Goal: Task Accomplishment & Management: Use online tool/utility

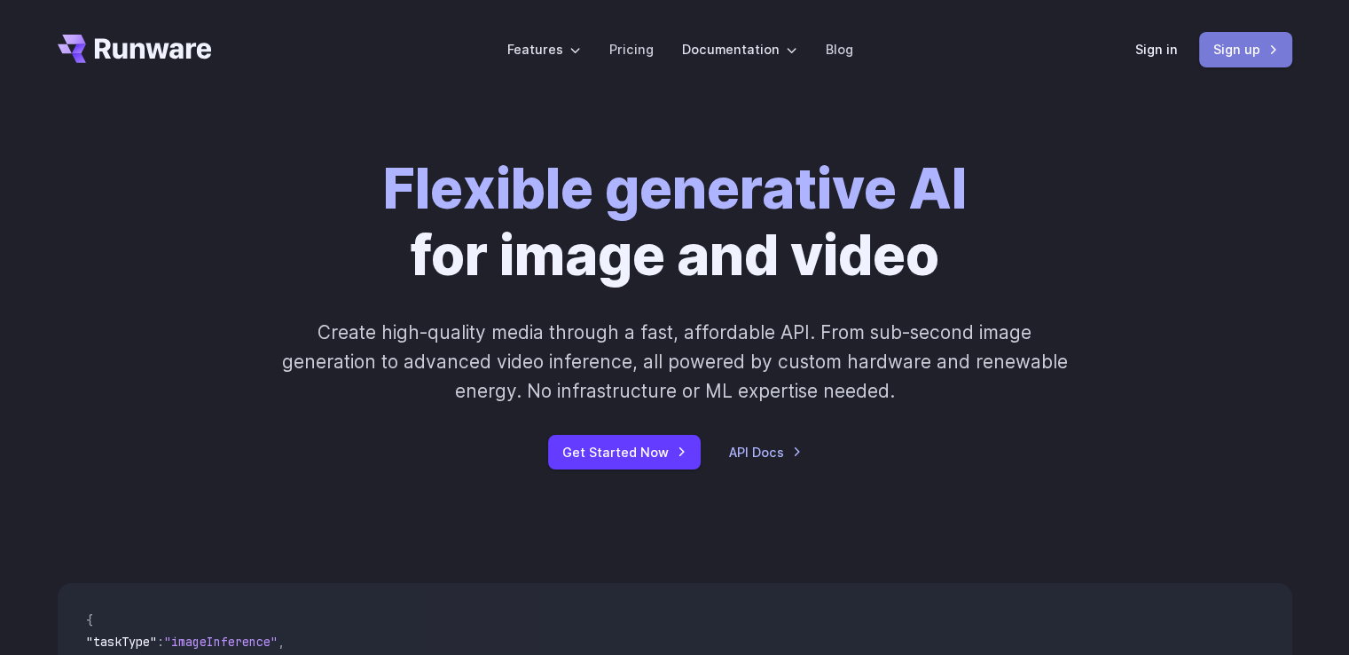
click at [1244, 51] on link "Sign up" at bounding box center [1245, 49] width 93 height 35
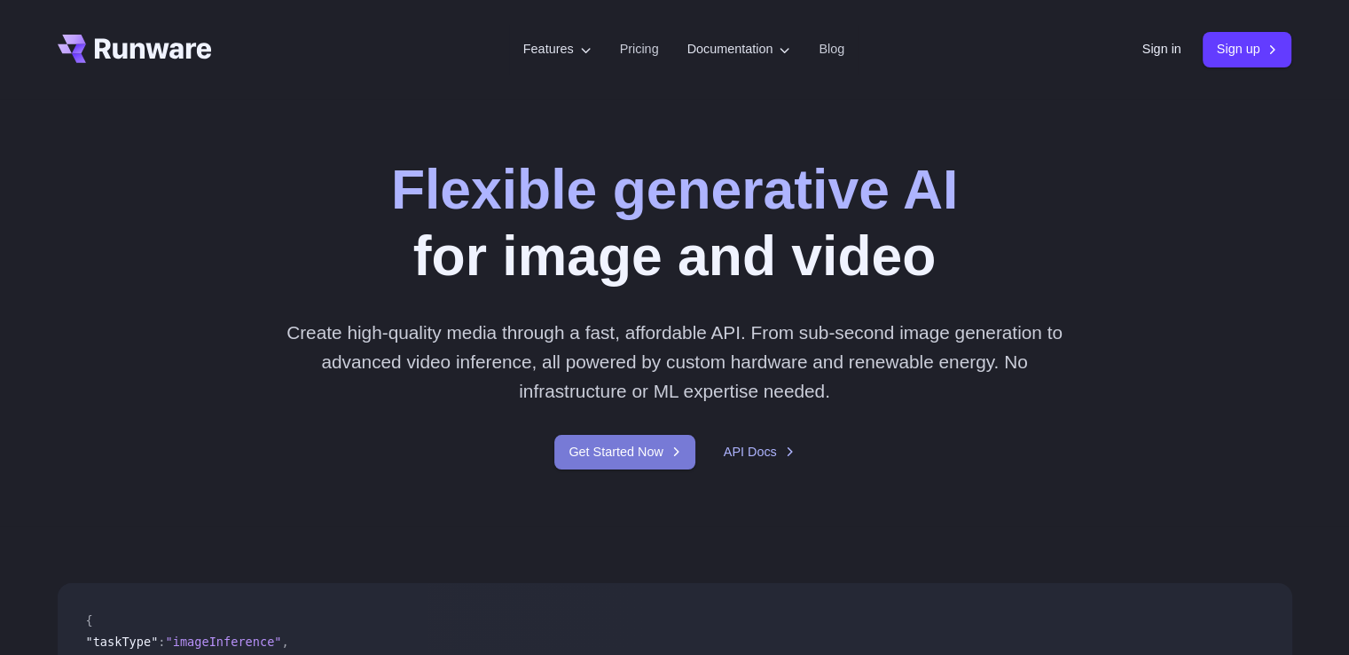
click at [656, 444] on link "Get Started Now" at bounding box center [624, 452] width 140 height 35
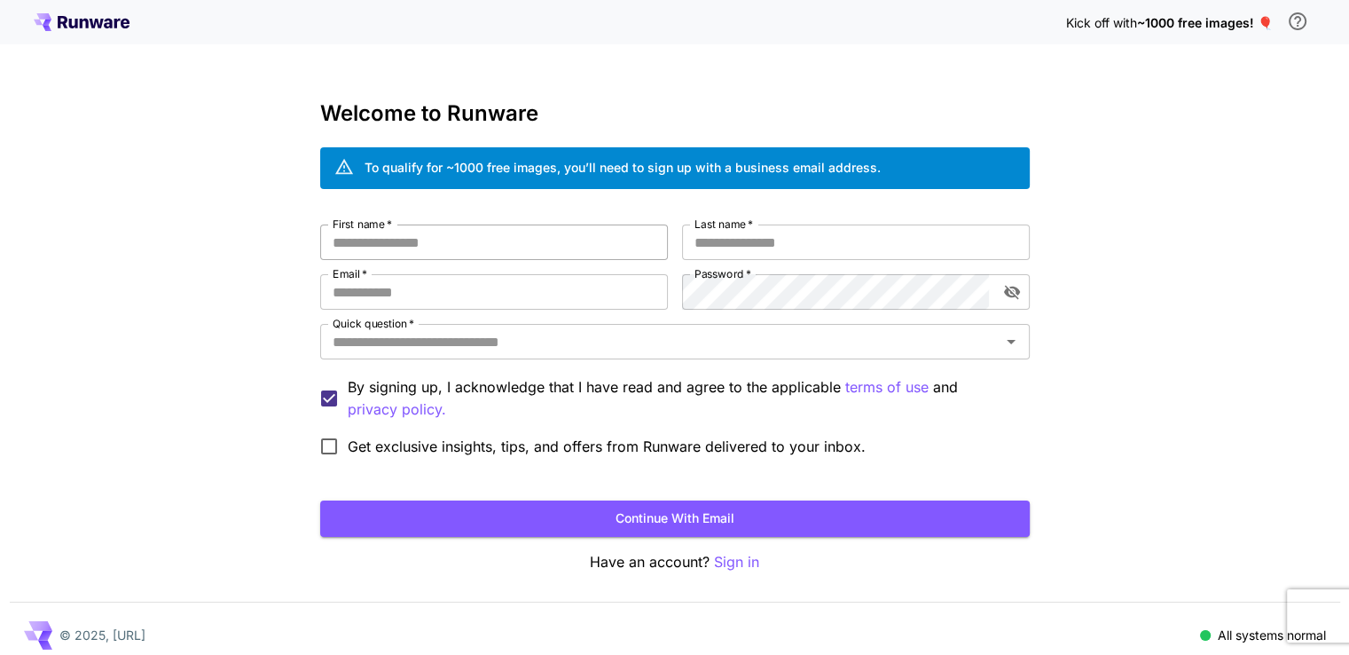
type input "**********"
click at [499, 246] on input "First name   *" at bounding box center [494, 241] width 348 height 35
type input "********"
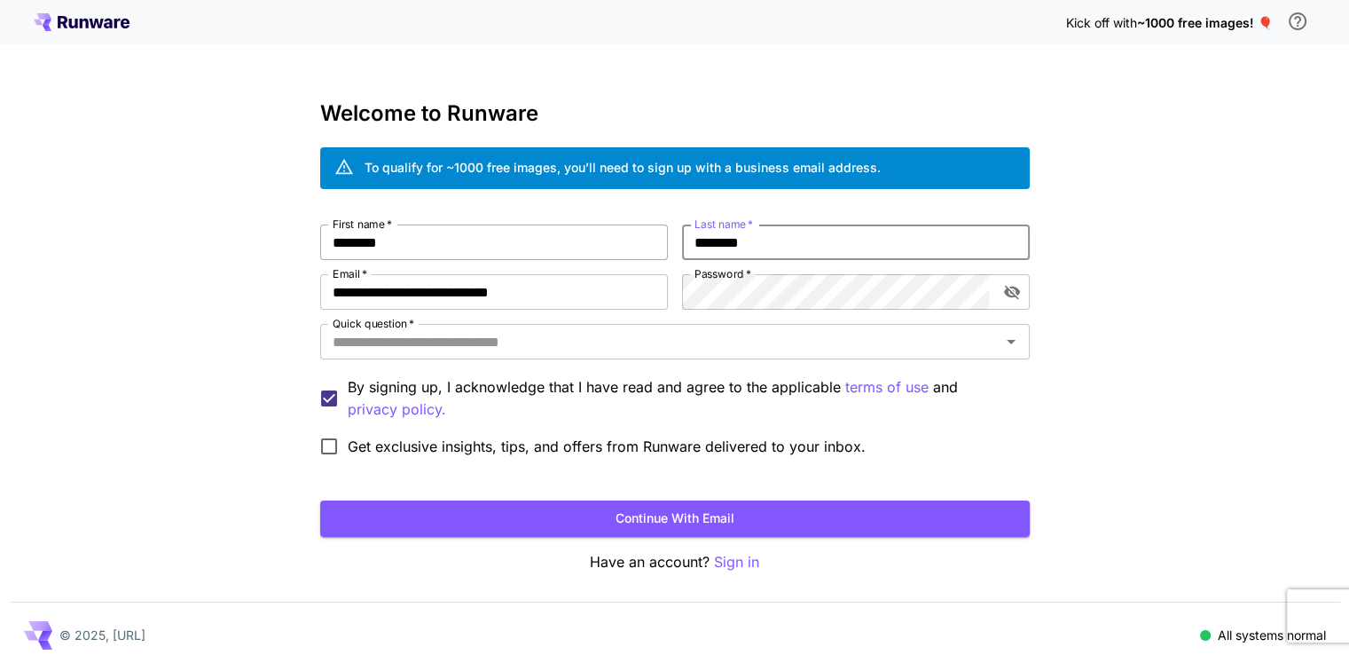
type input "********"
paste input "email"
click at [1022, 292] on button "toggle password visibility" at bounding box center [1012, 292] width 32 height 32
type input "**********"
click at [522, 342] on input "Quick question   *" at bounding box center [661, 341] width 670 height 25
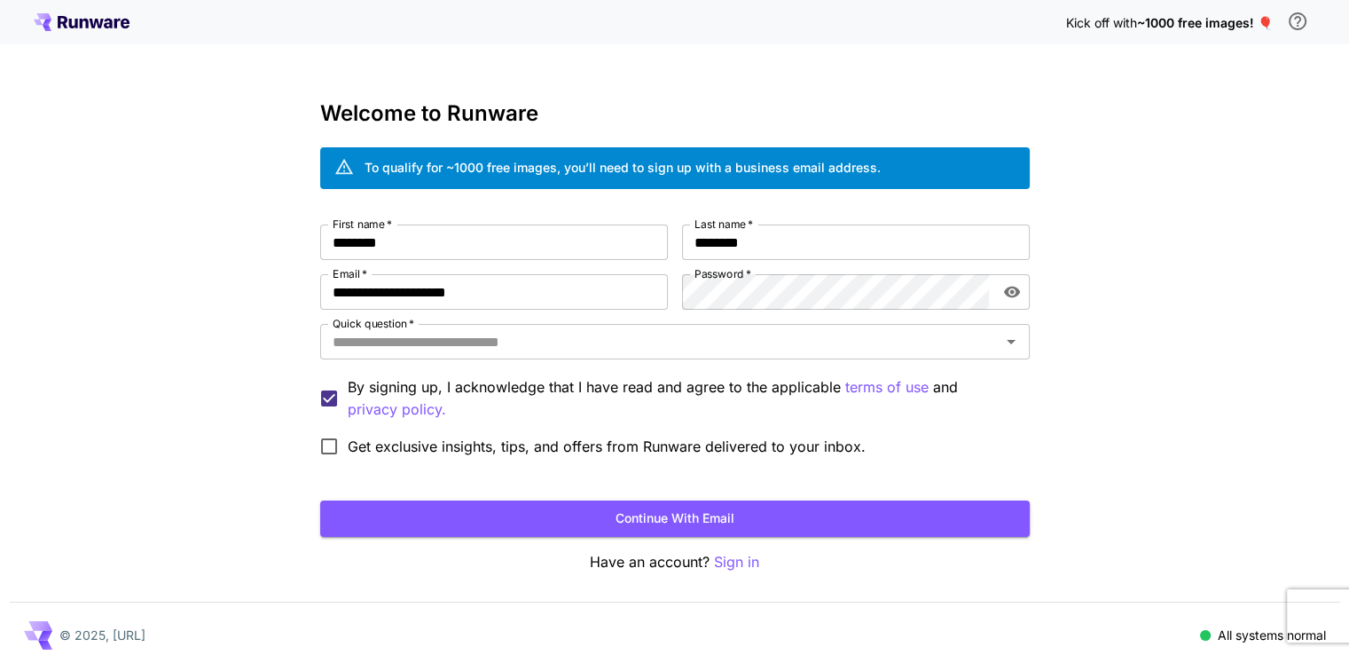
click at [1112, 326] on div "**********" at bounding box center [674, 334] width 1349 height 668
click at [717, 526] on button "Continue with email" at bounding box center [675, 518] width 710 height 36
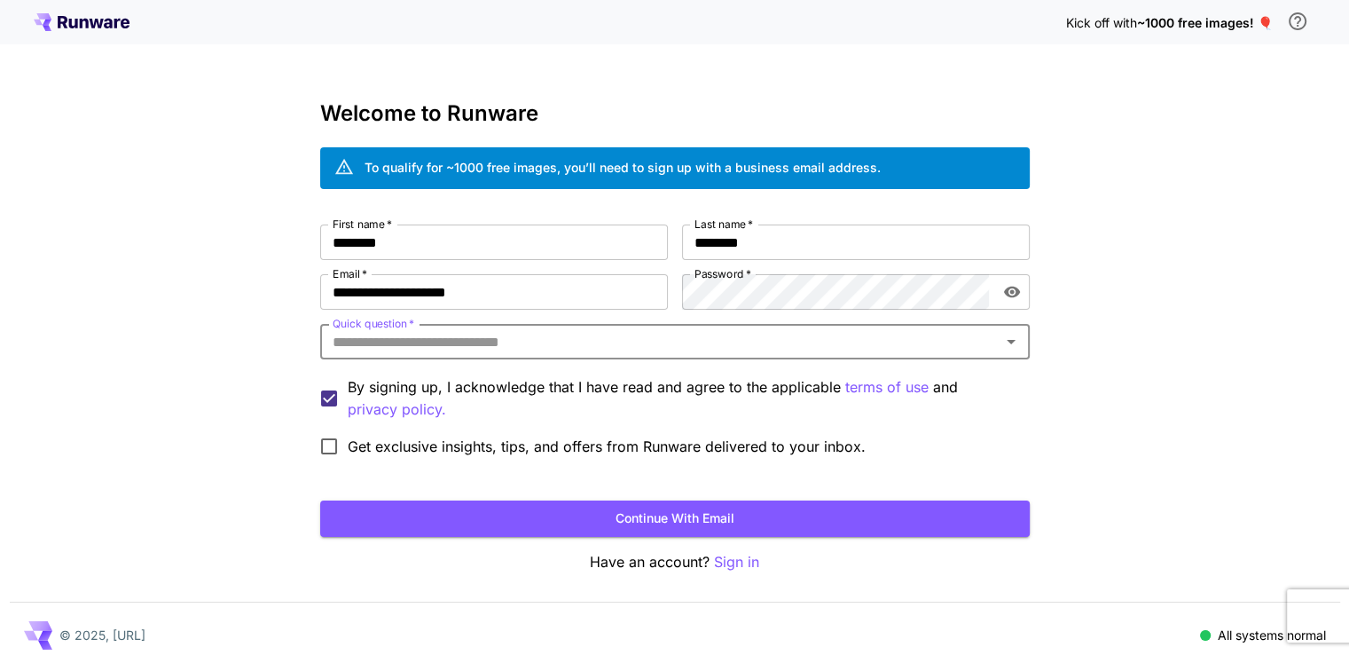
click at [362, 327] on label "Quick question   *" at bounding box center [374, 323] width 82 height 15
click at [362, 329] on input "Quick question   *" at bounding box center [661, 341] width 670 height 25
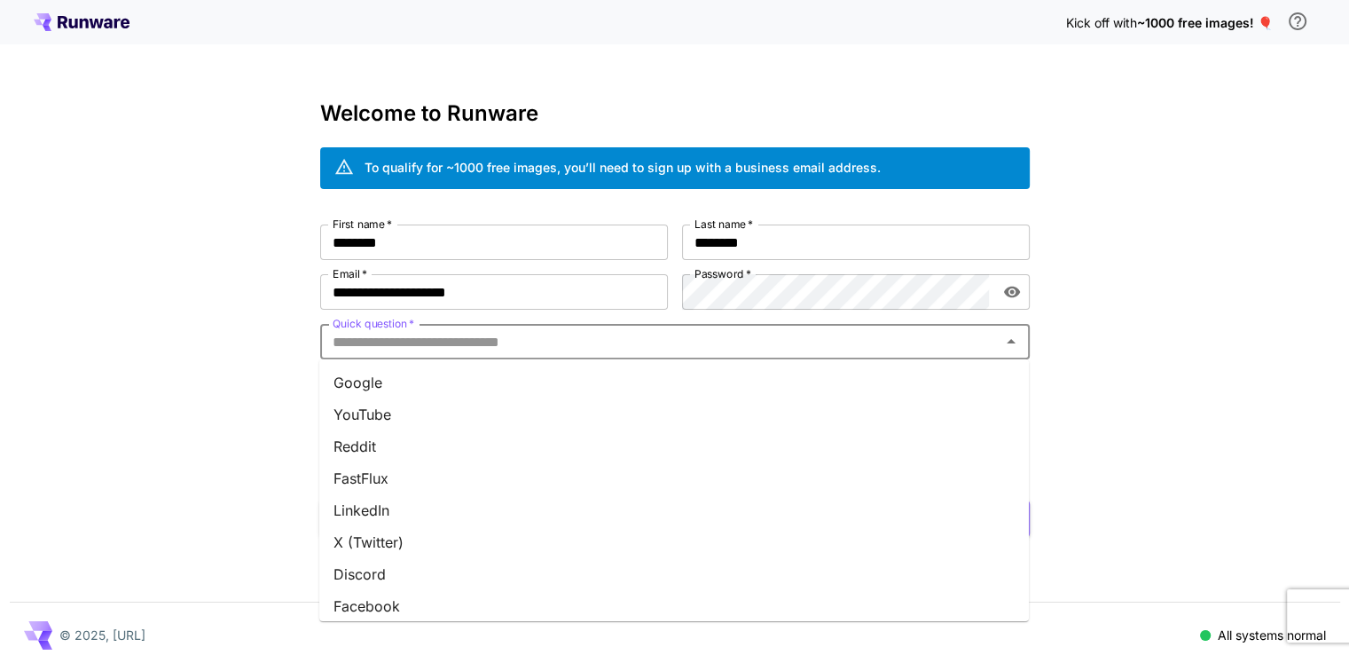
click at [385, 349] on input "Quick question   *" at bounding box center [661, 341] width 670 height 25
click at [379, 409] on li "YouTube" at bounding box center [674, 414] width 710 height 32
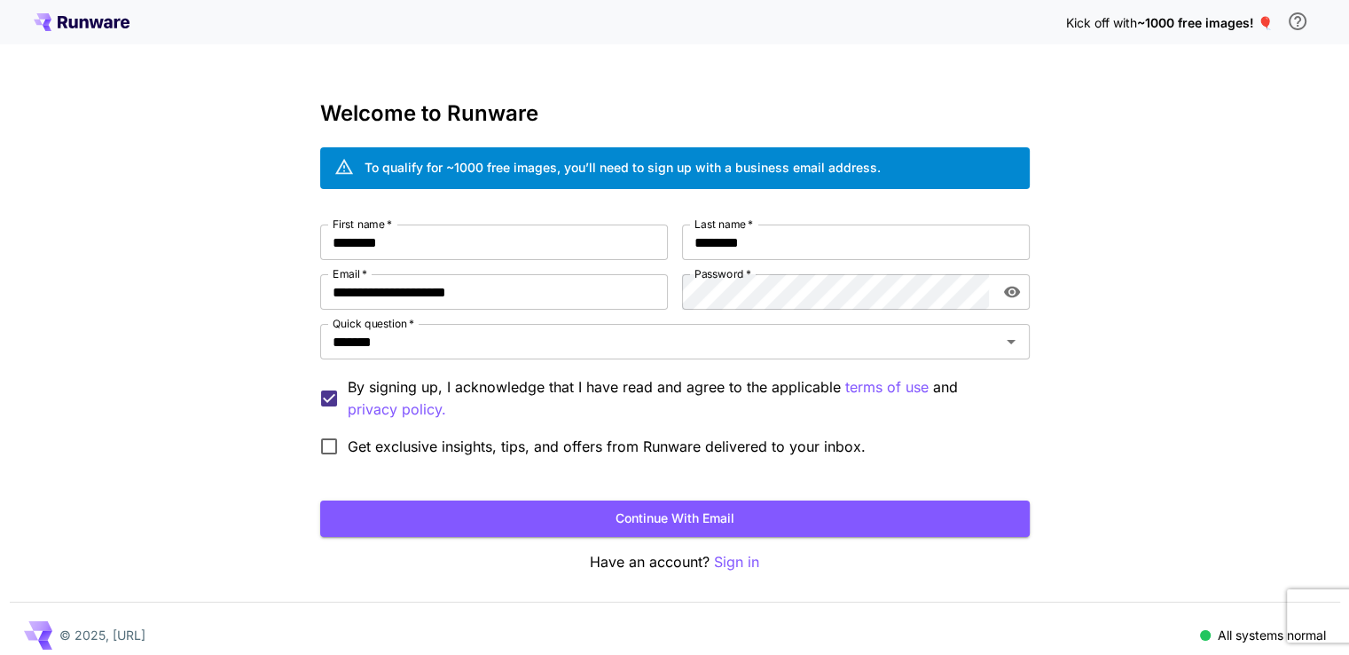
click at [394, 444] on span "Get exclusive insights, tips, and offers from Runware delivered to your inbox." at bounding box center [607, 446] width 518 height 21
click at [1263, 337] on div "**********" at bounding box center [674, 334] width 1349 height 668
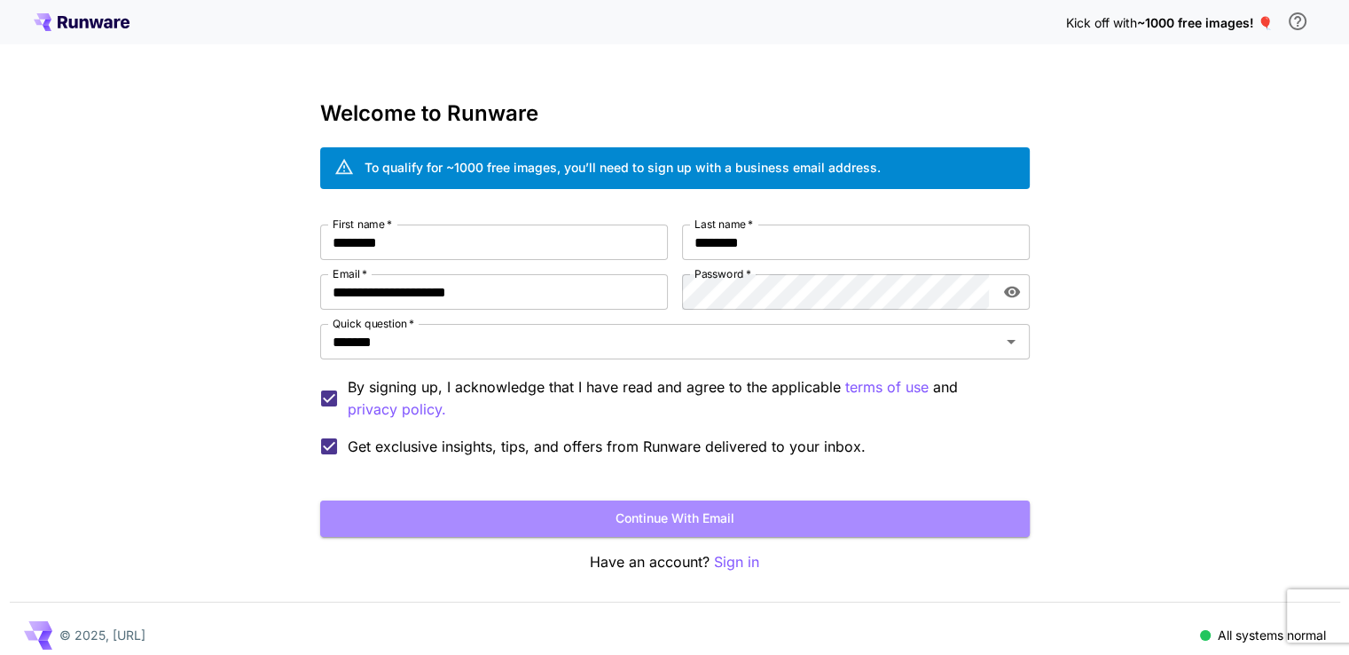
click at [689, 526] on button "Continue with email" at bounding box center [675, 518] width 710 height 36
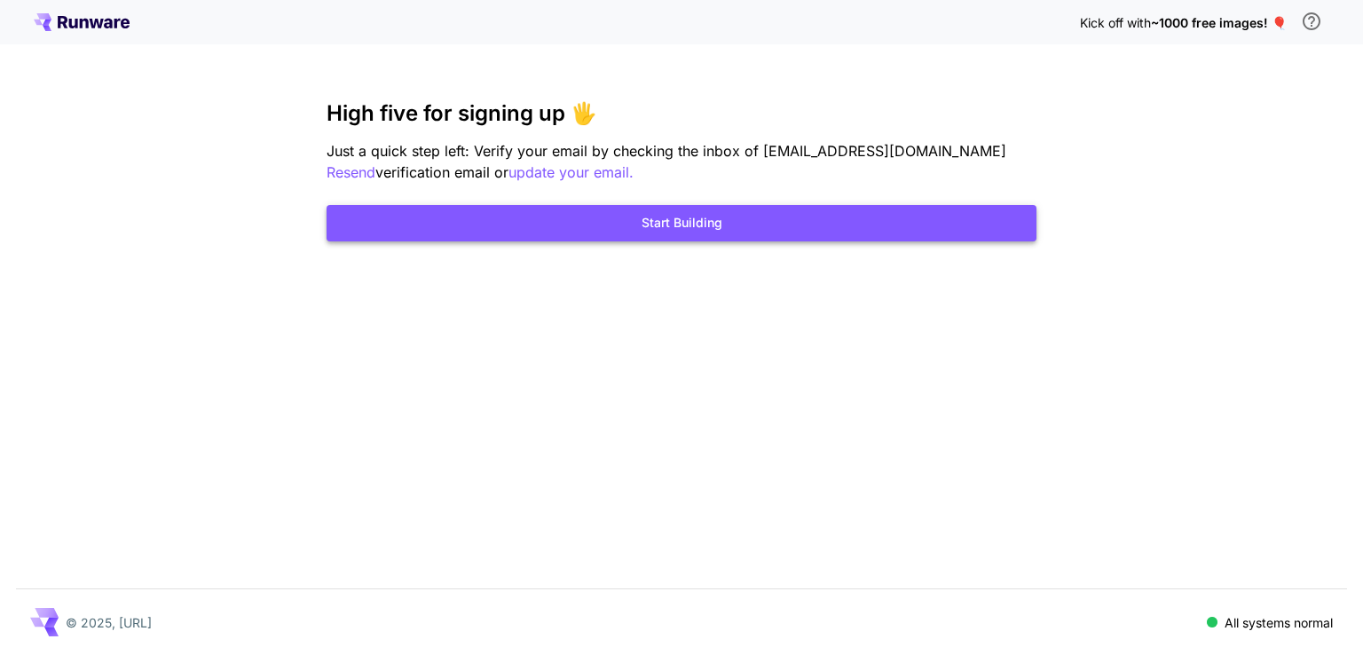
click at [750, 237] on button "Start Building" at bounding box center [681, 223] width 710 height 36
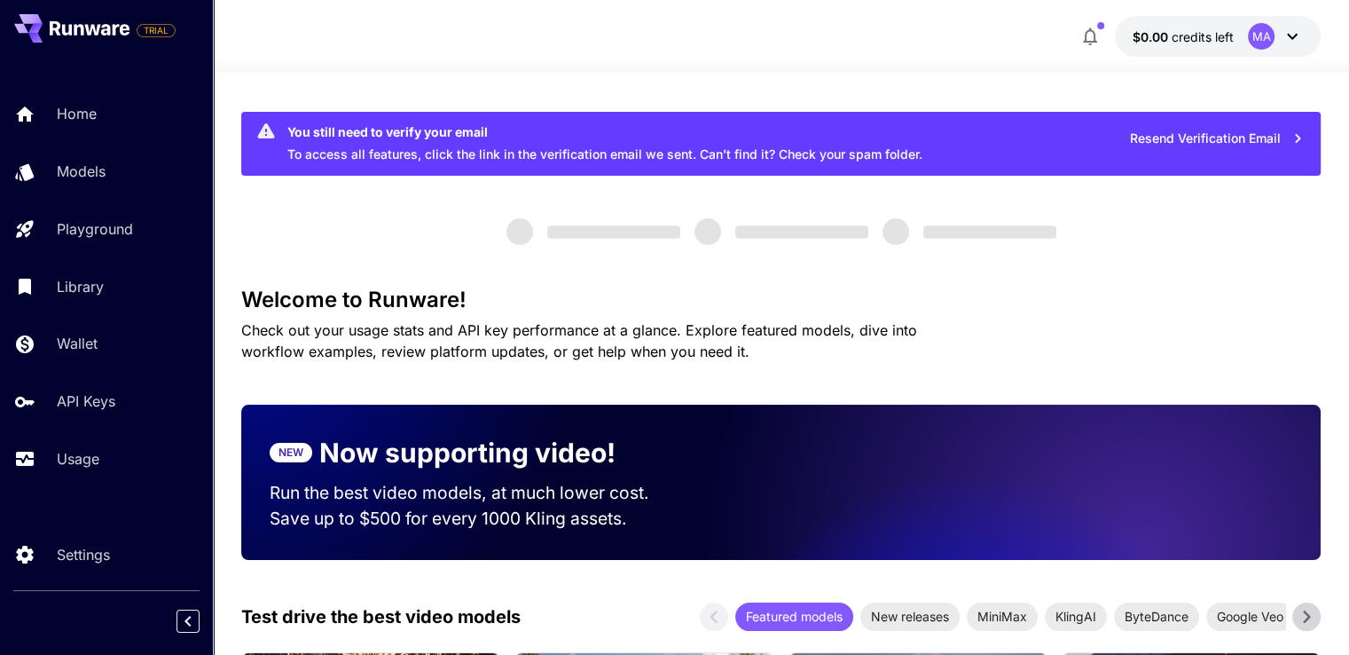
click at [1163, 136] on button "Resend Verification Email" at bounding box center [1216, 139] width 193 height 36
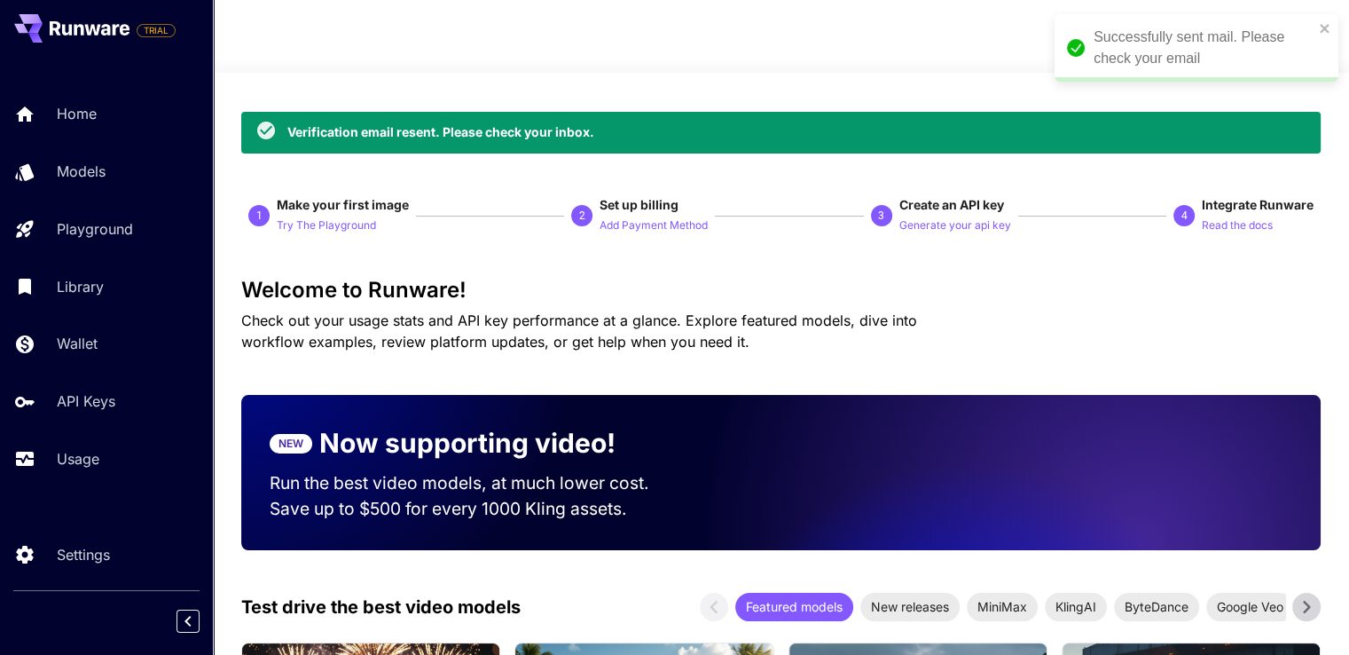
click at [1312, 20] on div "Successfully sent mail. Please check your email" at bounding box center [1197, 47] width 284 height 67
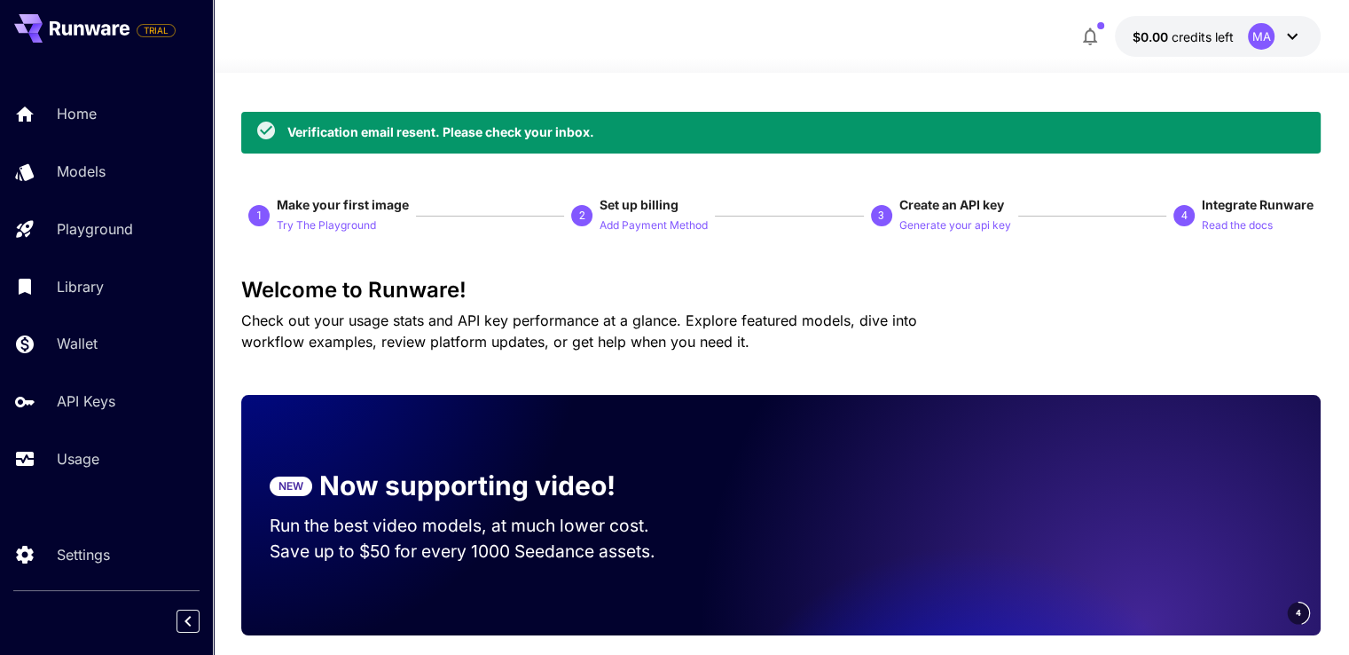
click at [1263, 26] on div "MA" at bounding box center [1261, 36] width 27 height 27
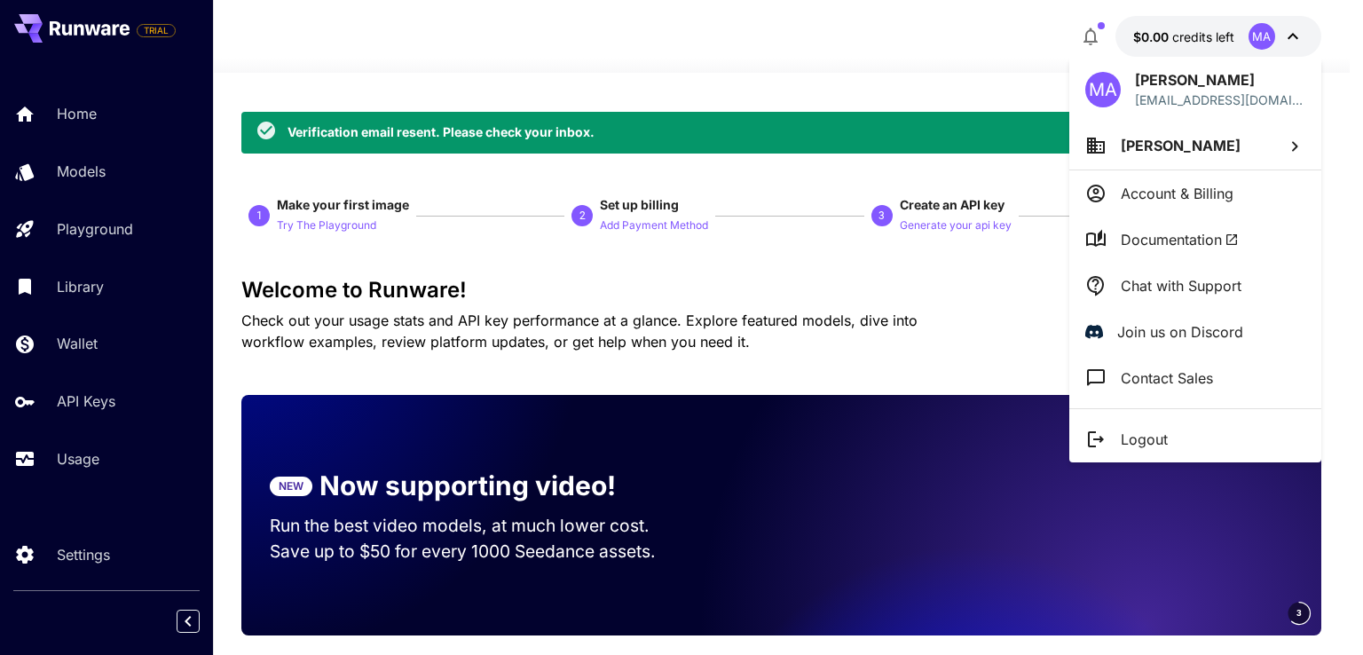
click at [1263, 26] on div at bounding box center [681, 327] width 1363 height 655
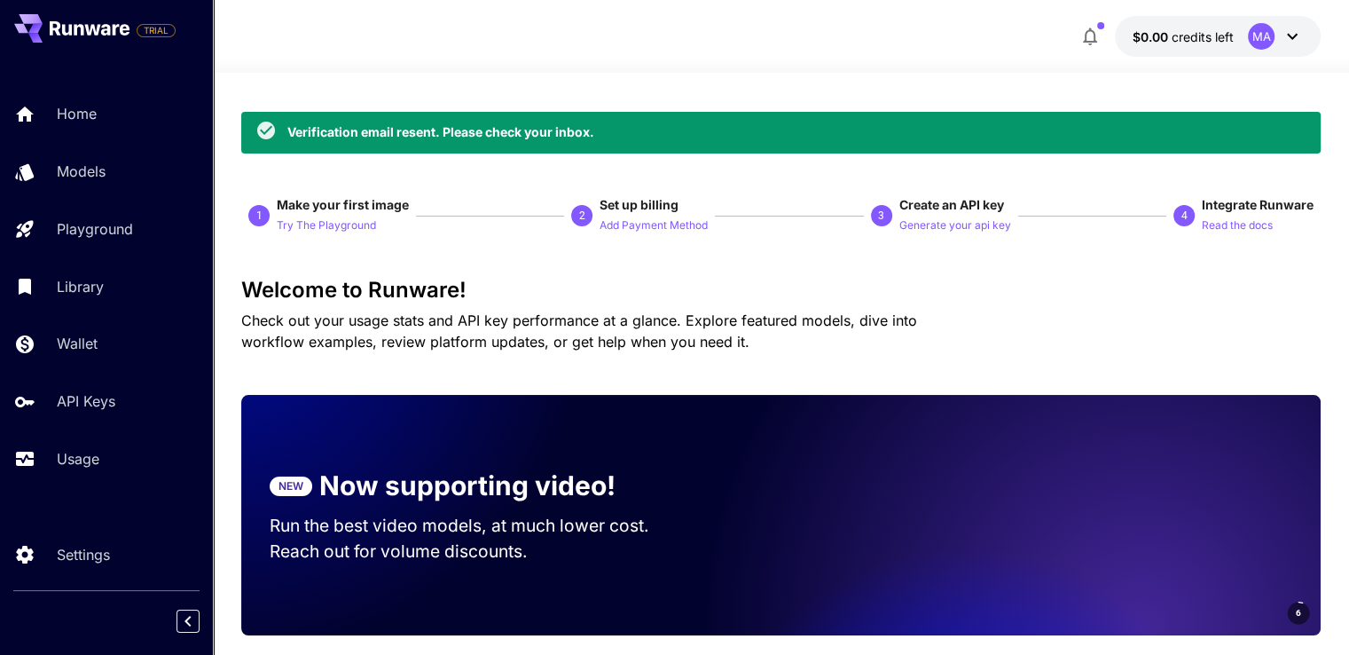
click at [1292, 43] on icon at bounding box center [1292, 36] width 21 height 21
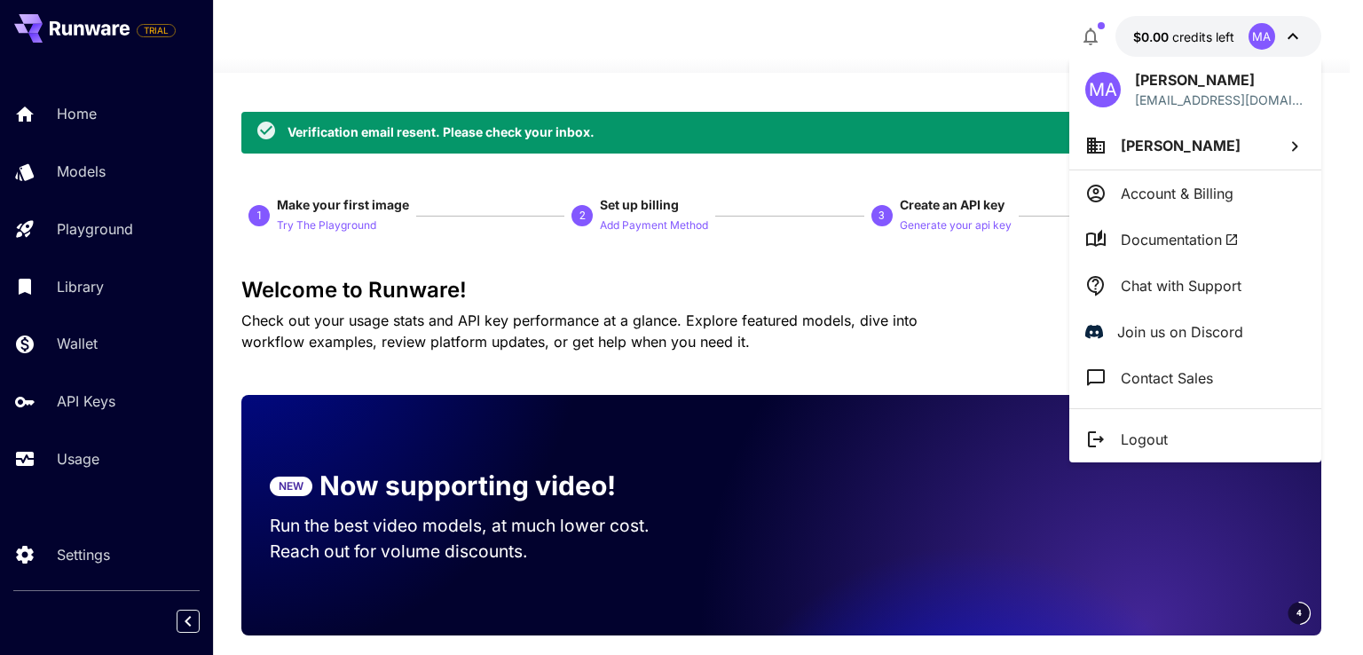
click at [900, 61] on div at bounding box center [681, 327] width 1363 height 655
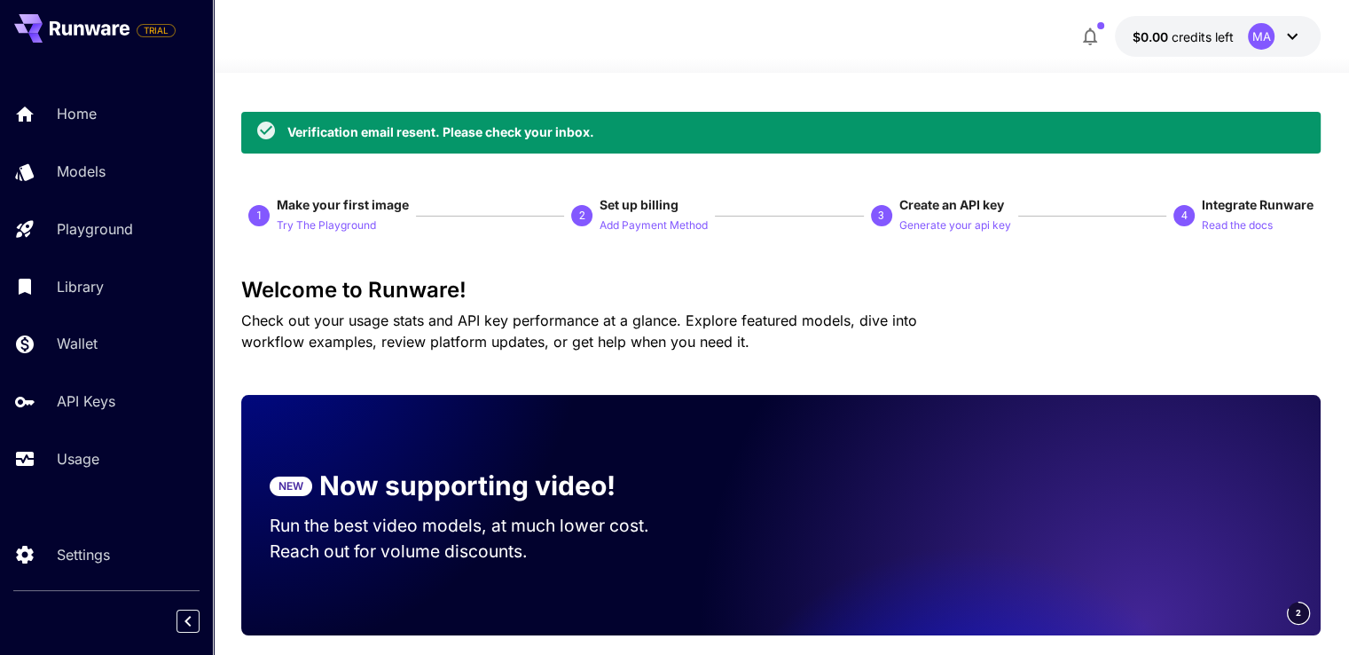
click at [1317, 46] on button "$0.00 credits left MA" at bounding box center [1218, 36] width 206 height 41
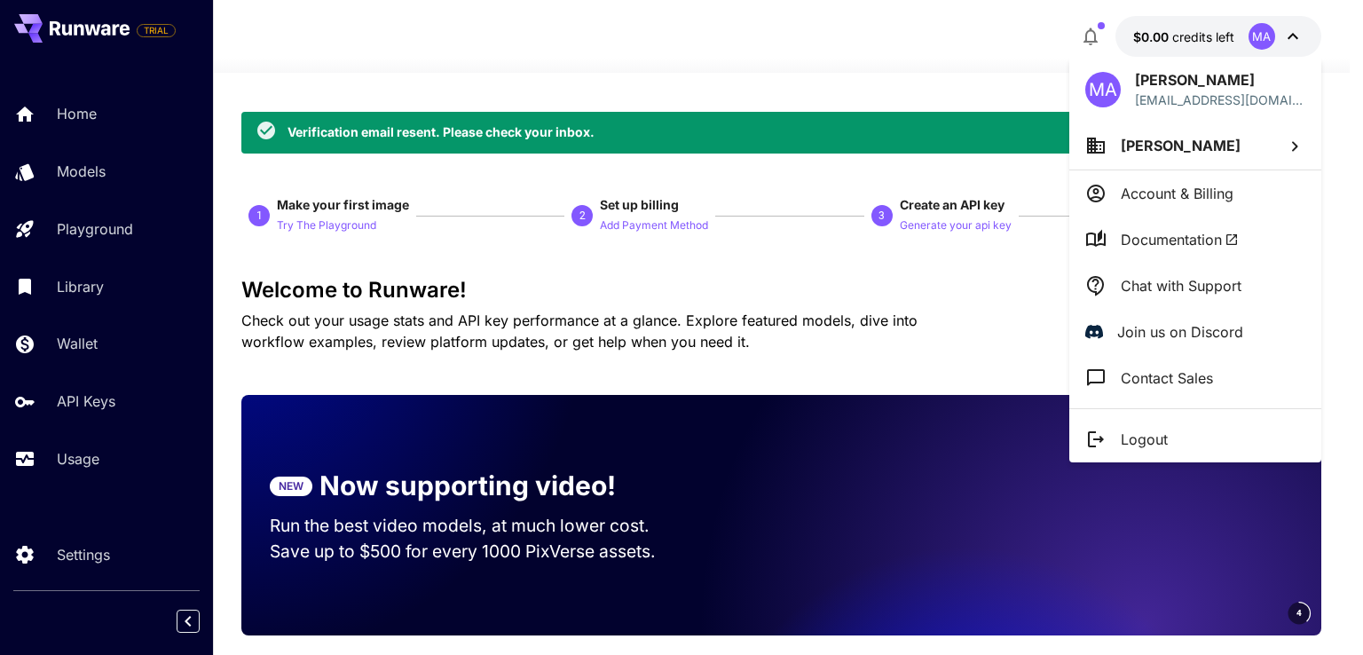
click at [888, 72] on div at bounding box center [681, 327] width 1363 height 655
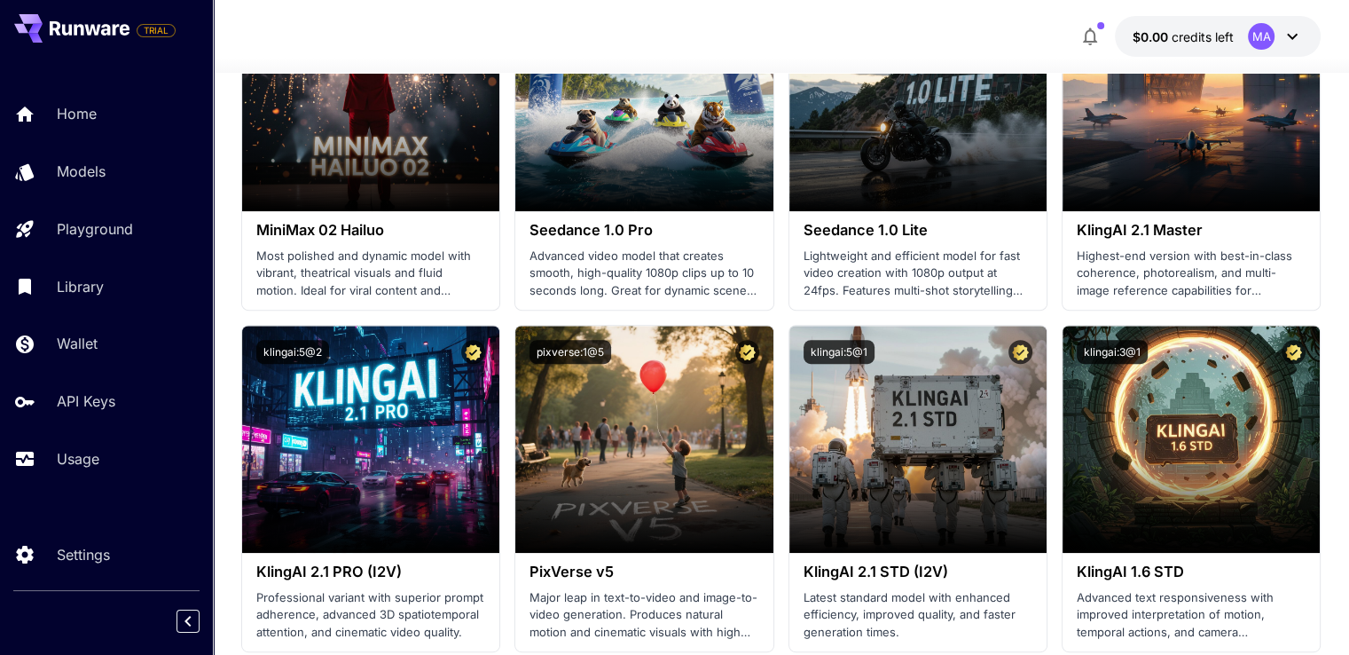
scroll to position [444, 0]
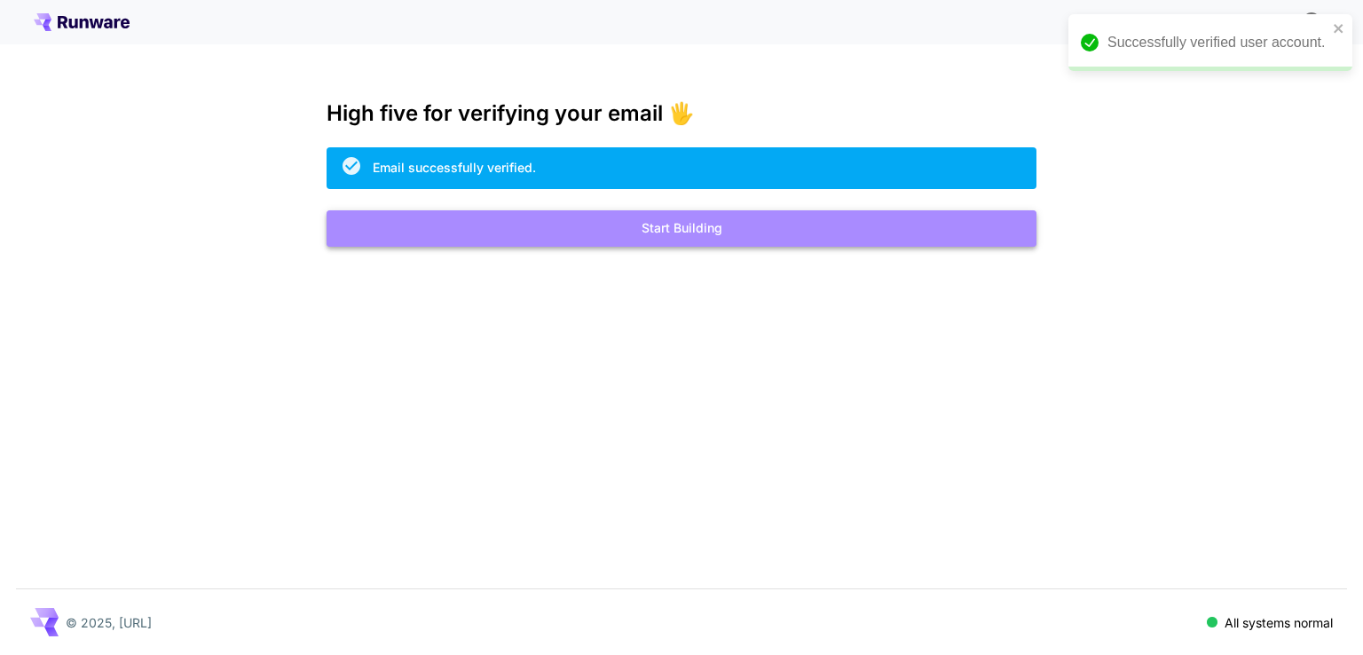
click at [663, 236] on button "Start Building" at bounding box center [681, 228] width 710 height 36
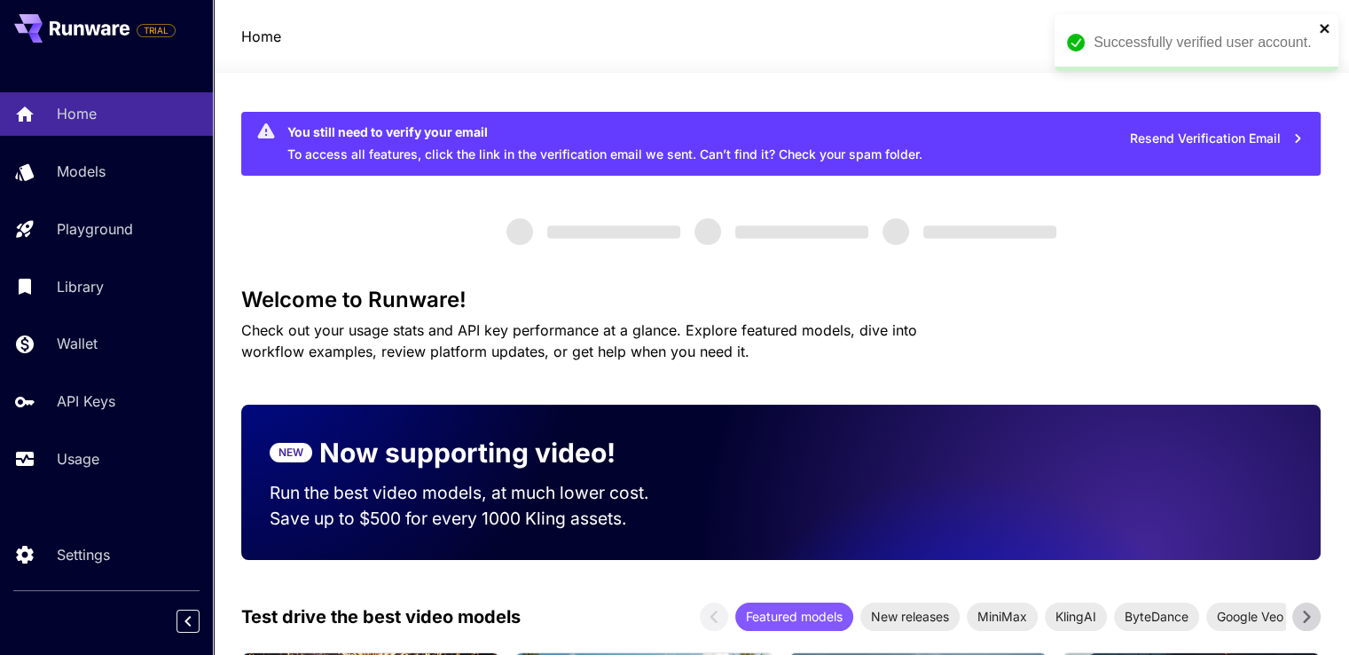
click at [1324, 31] on icon "close" at bounding box center [1325, 28] width 12 height 14
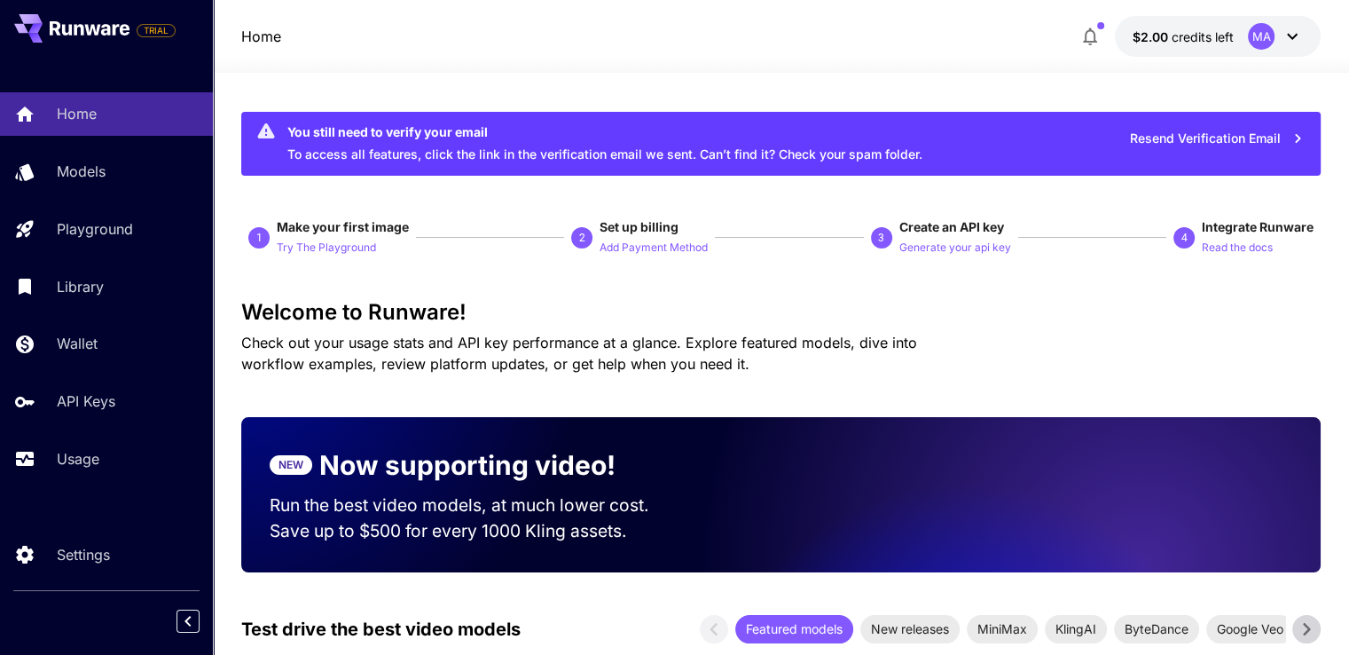
click at [1295, 39] on icon at bounding box center [1292, 36] width 21 height 21
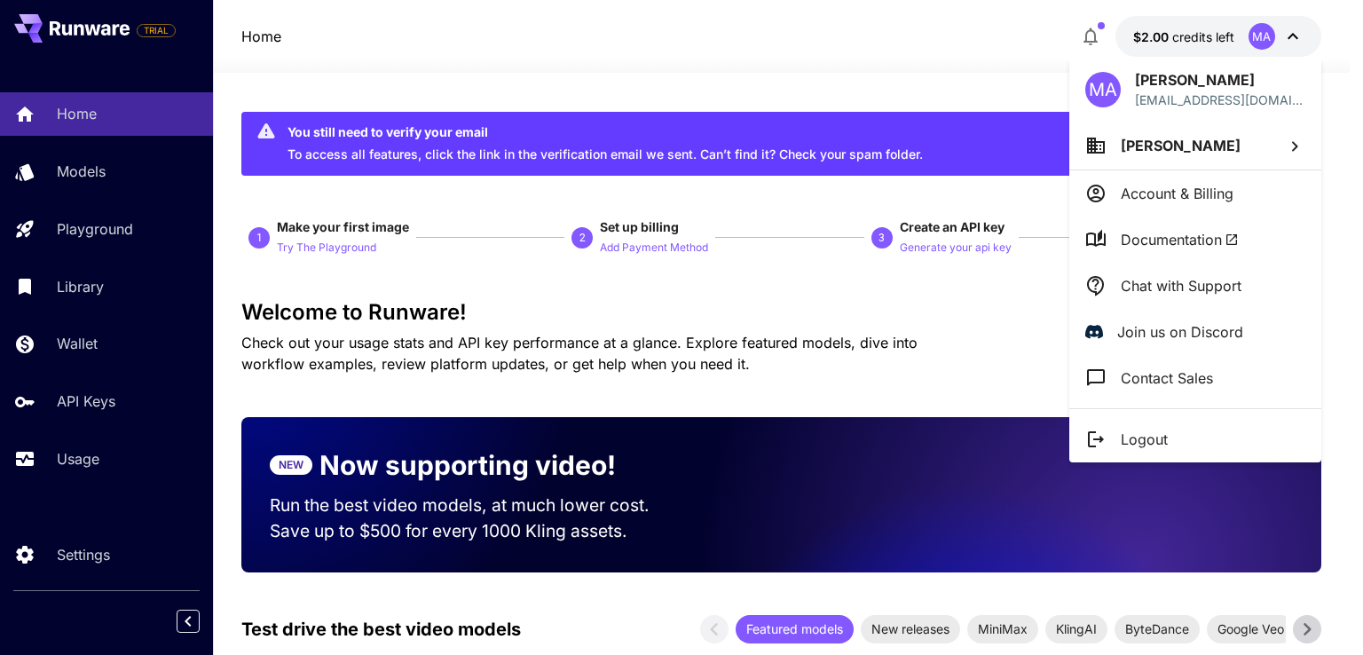
click at [864, 52] on div at bounding box center [681, 327] width 1363 height 655
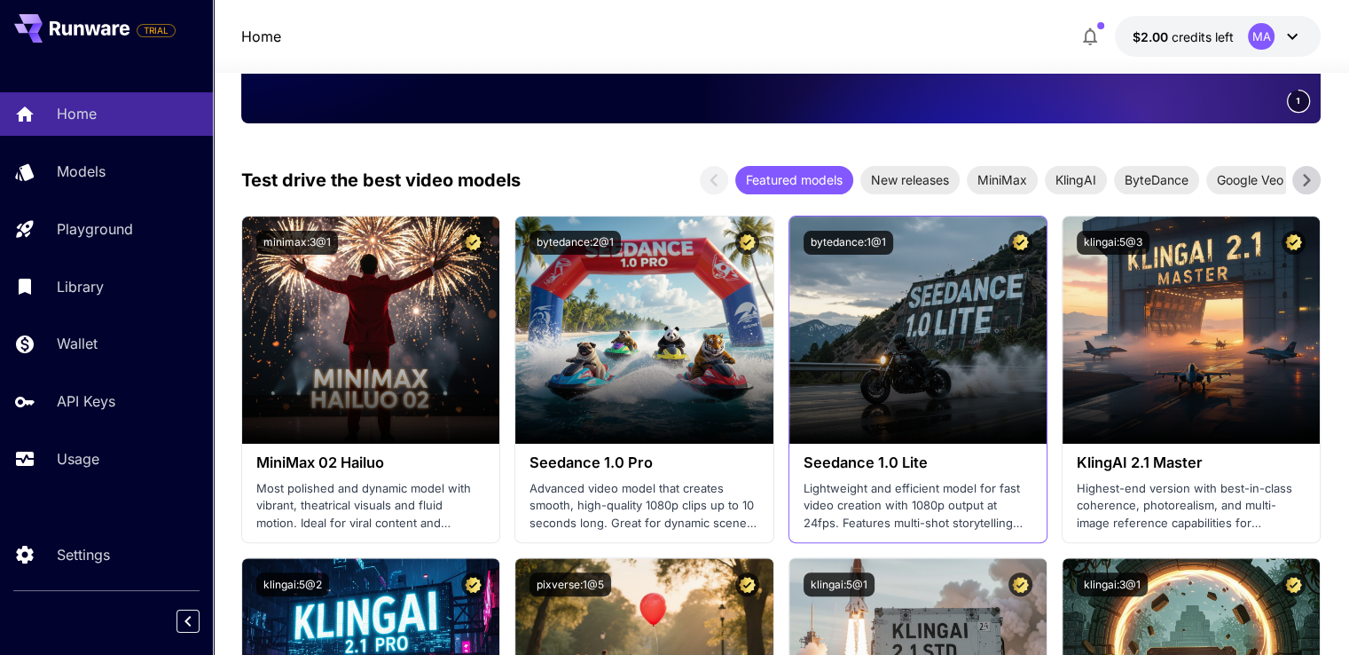
scroll to position [532, 0]
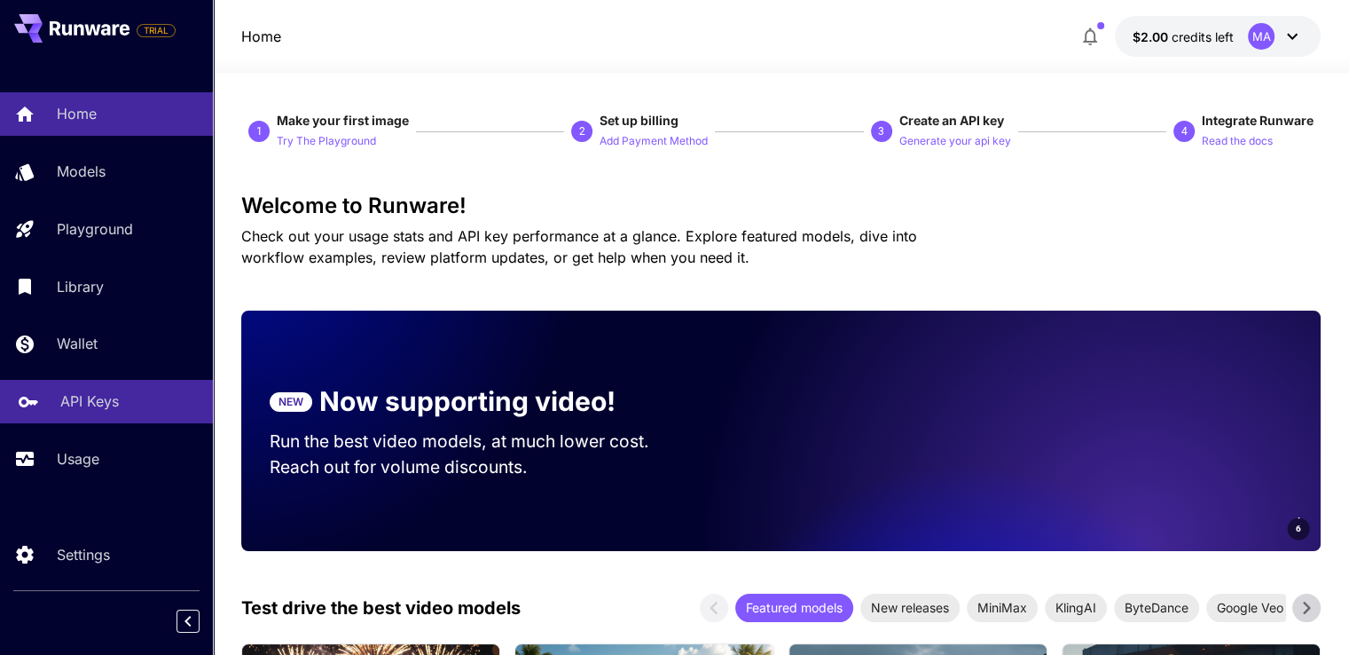
click at [90, 401] on p "API Keys" at bounding box center [89, 400] width 59 height 21
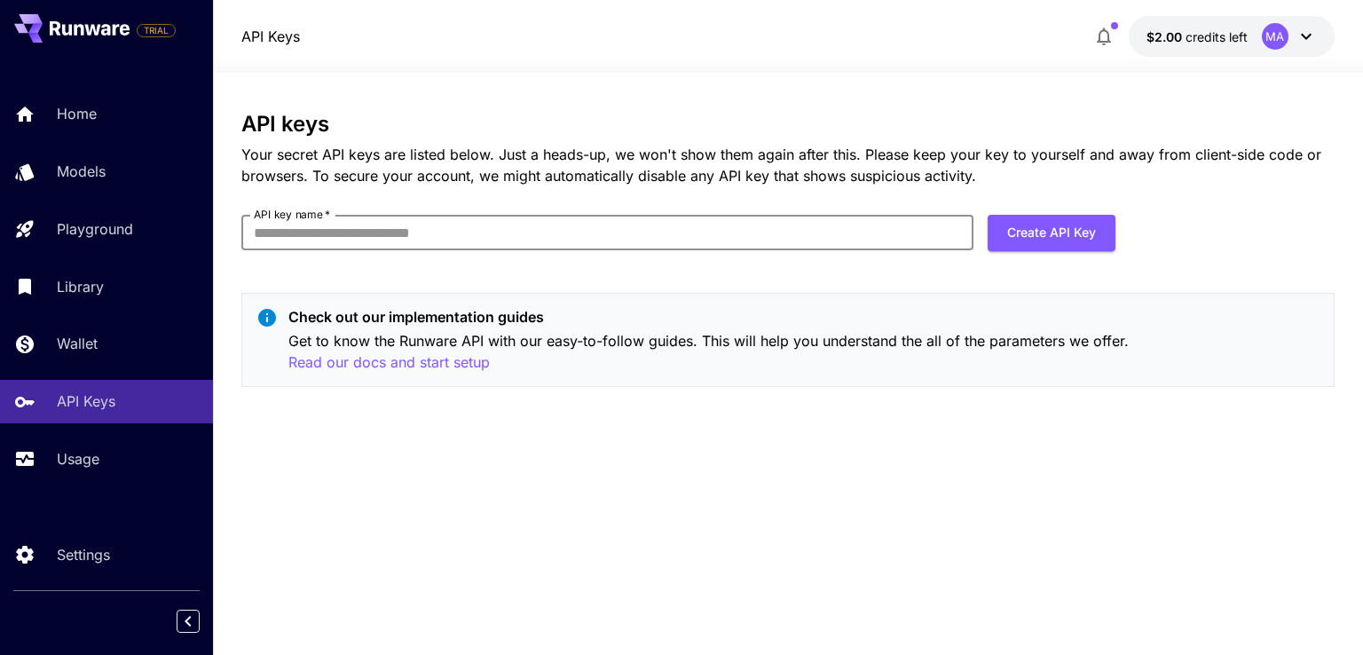
click at [430, 242] on input "API key name   *" at bounding box center [607, 232] width 732 height 35
type input "*********"
click at [1056, 240] on button "Create API Key" at bounding box center [1051, 233] width 128 height 36
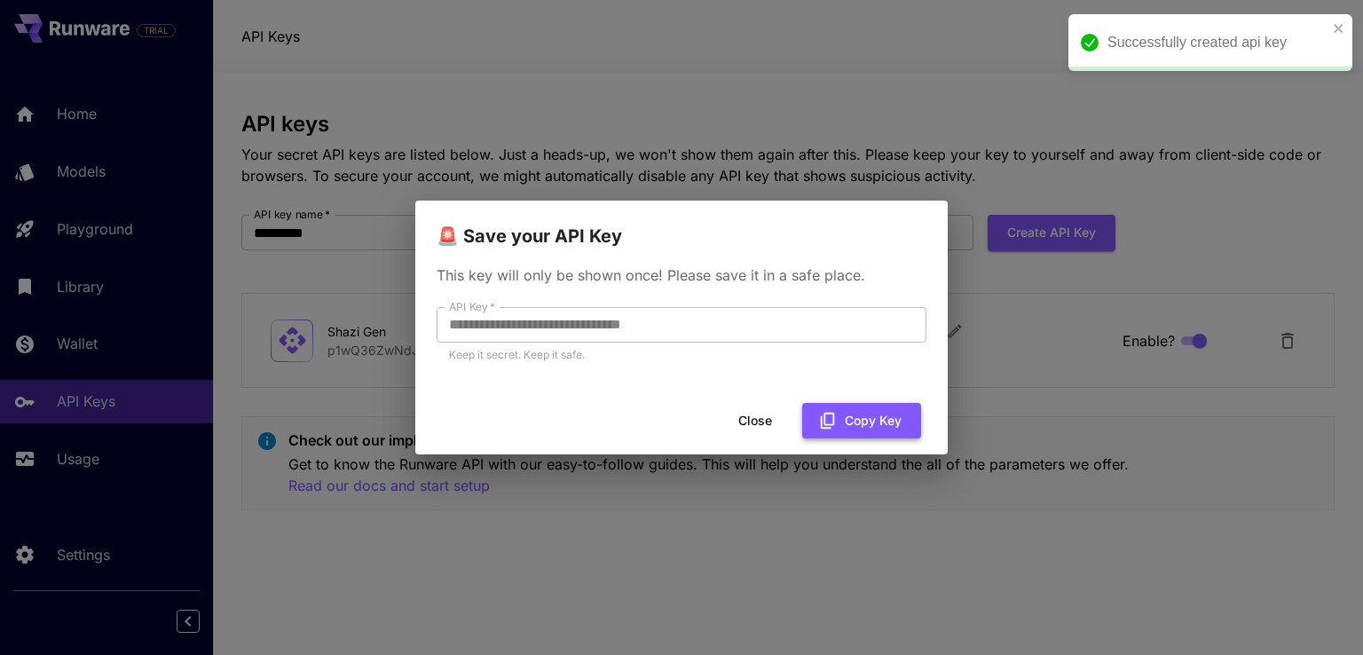
click at [873, 416] on button "Copy Key" at bounding box center [861, 421] width 119 height 36
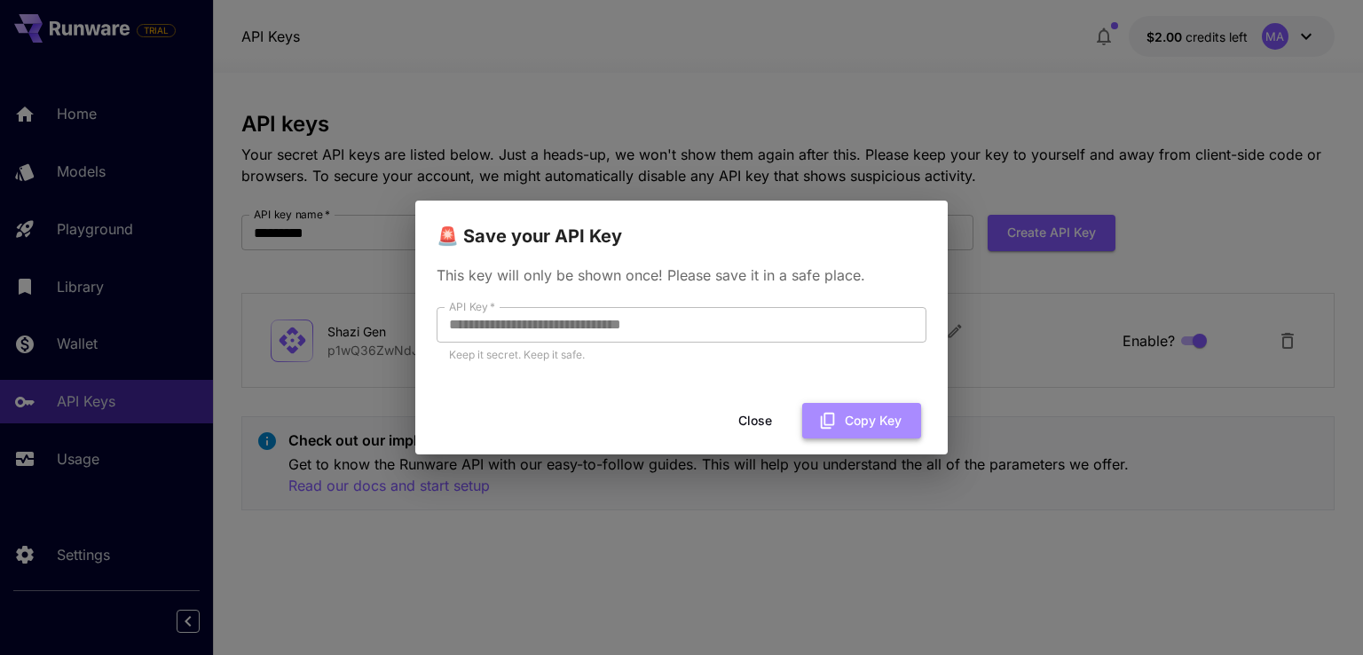
click at [847, 420] on button "Copy Key" at bounding box center [861, 421] width 119 height 36
click at [758, 417] on button "Close" at bounding box center [755, 421] width 80 height 36
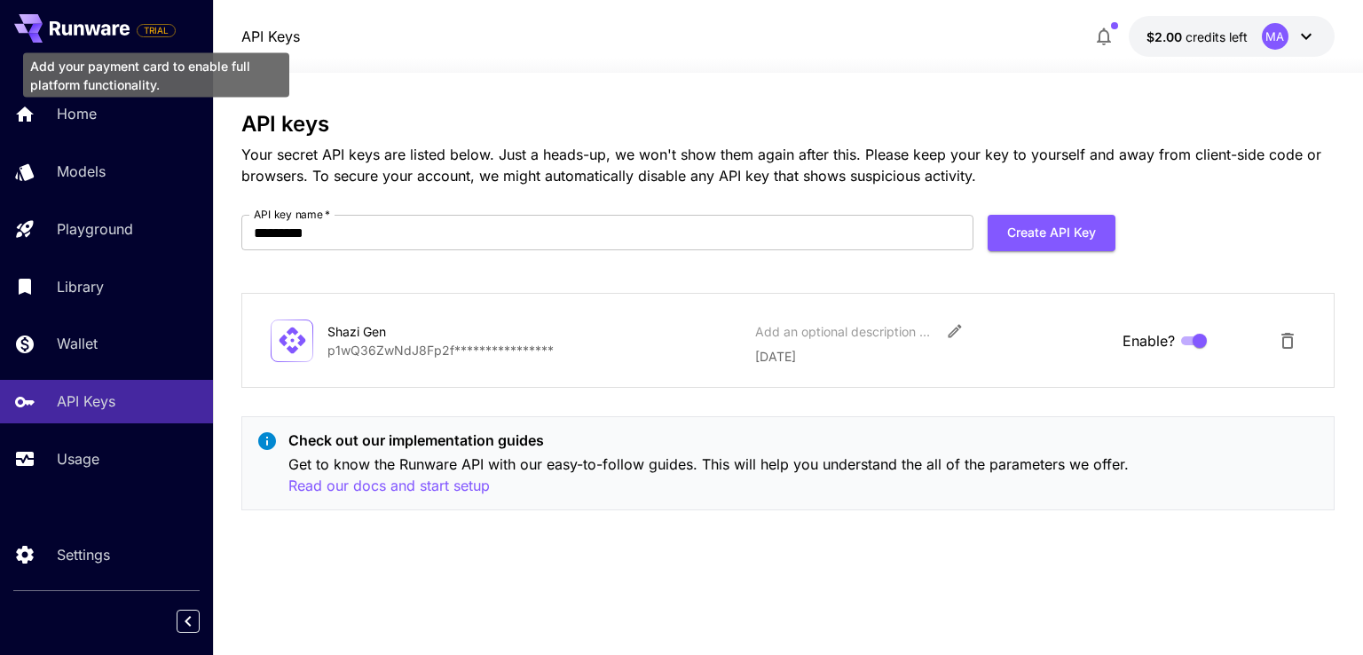
click at [154, 27] on span "TRIAL" at bounding box center [155, 30] width 37 height 13
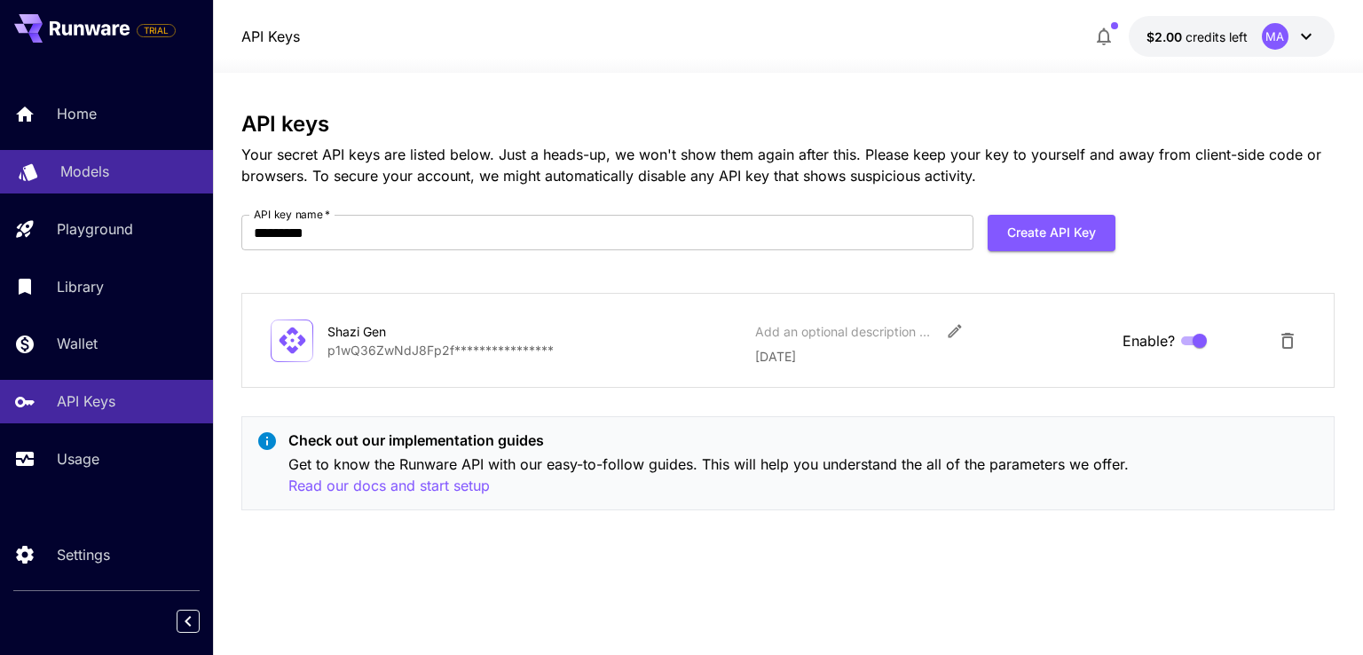
click at [57, 171] on link "Models" at bounding box center [106, 171] width 213 height 43
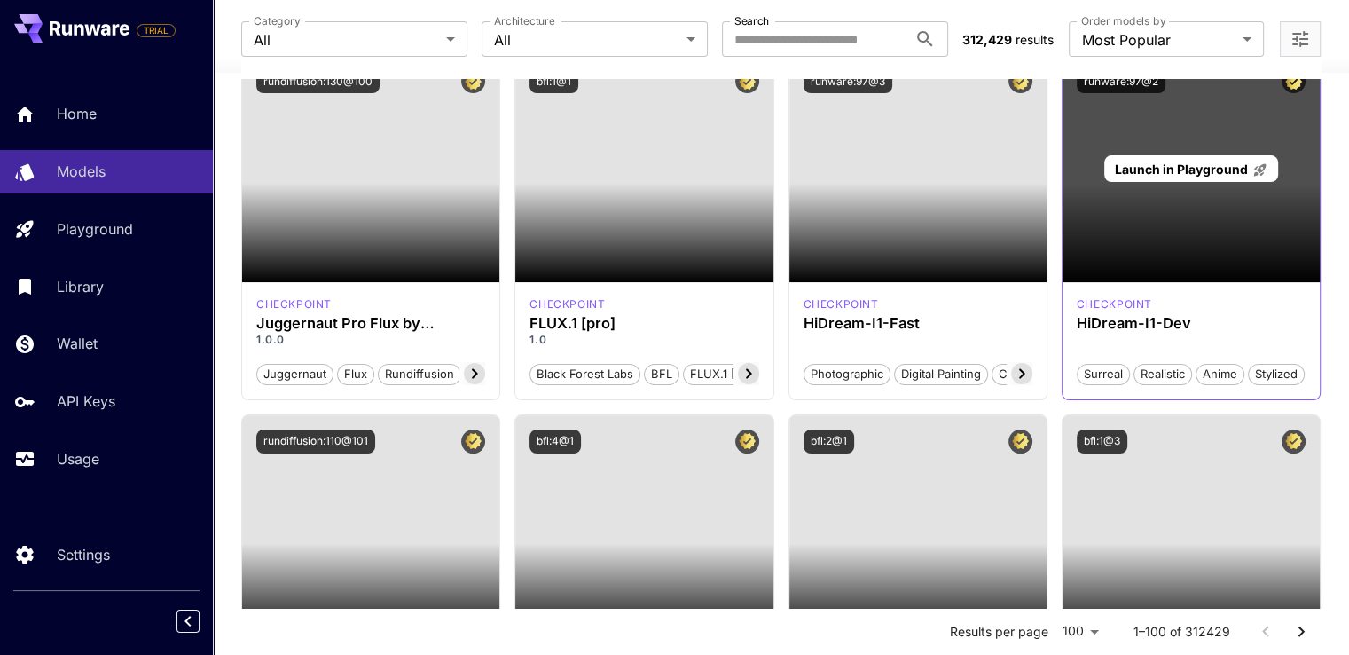
scroll to position [266, 0]
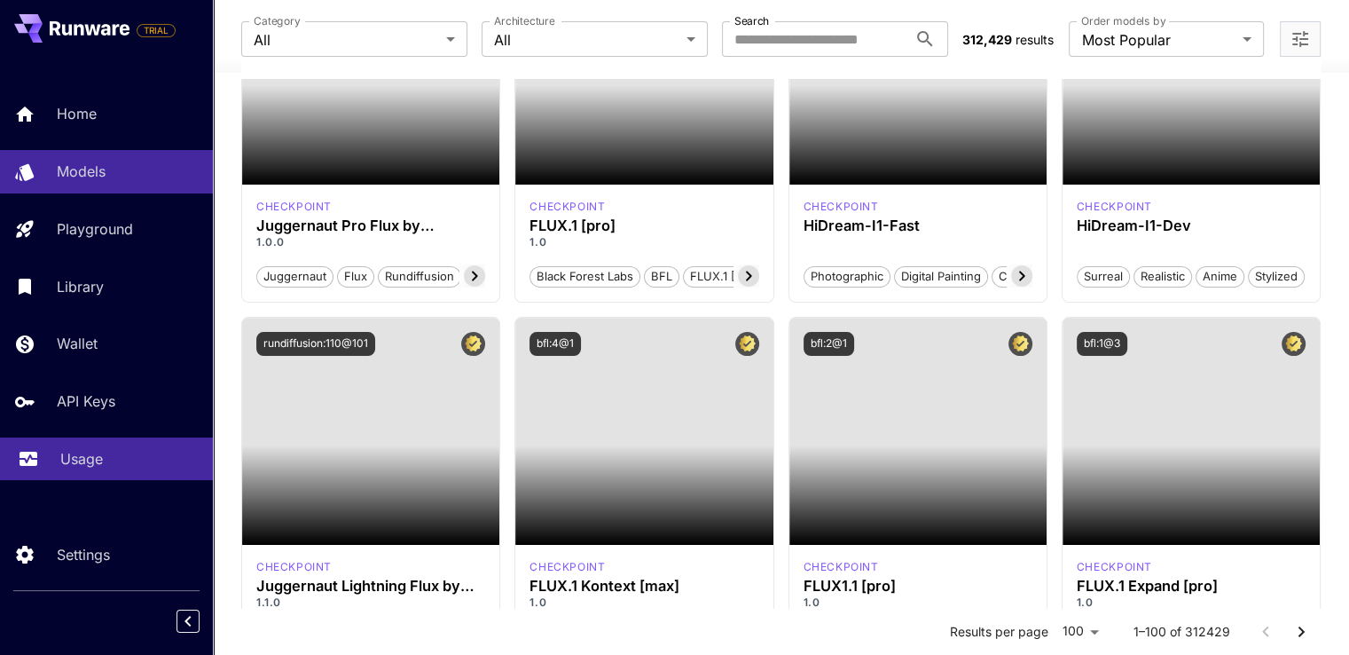
click at [48, 466] on link "Usage" at bounding box center [106, 458] width 213 height 43
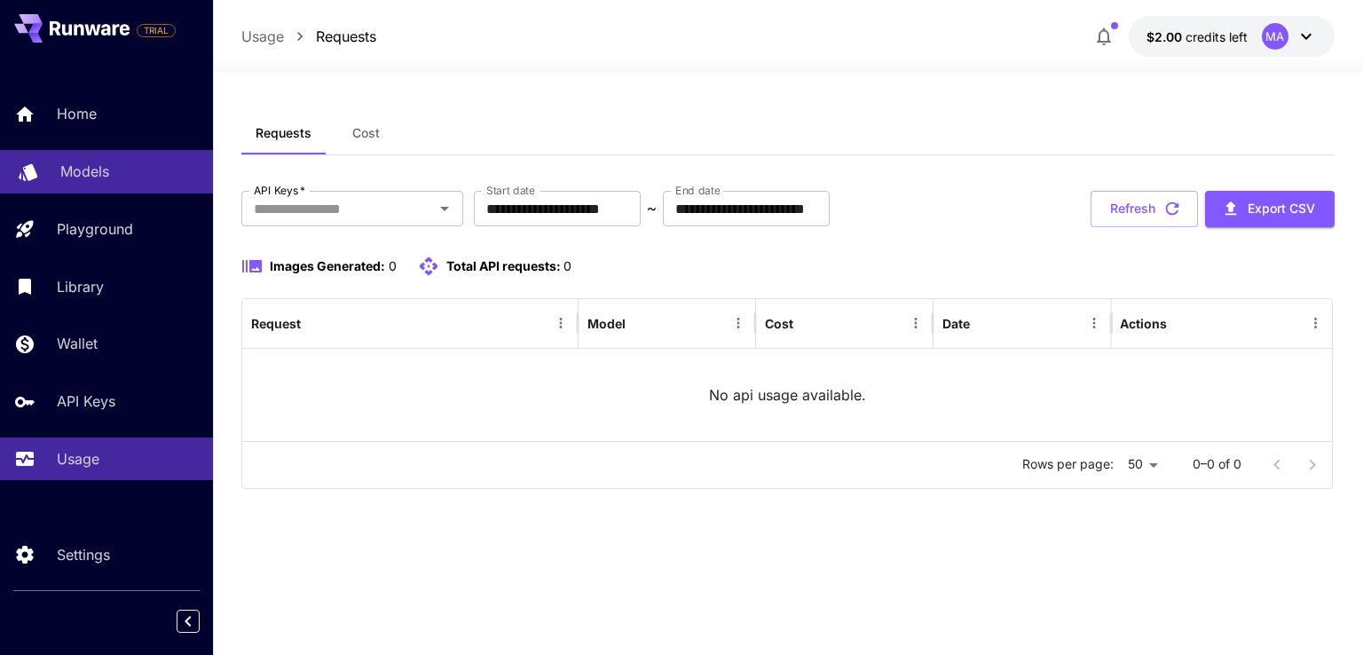
click at [108, 172] on p "Models" at bounding box center [84, 171] width 49 height 21
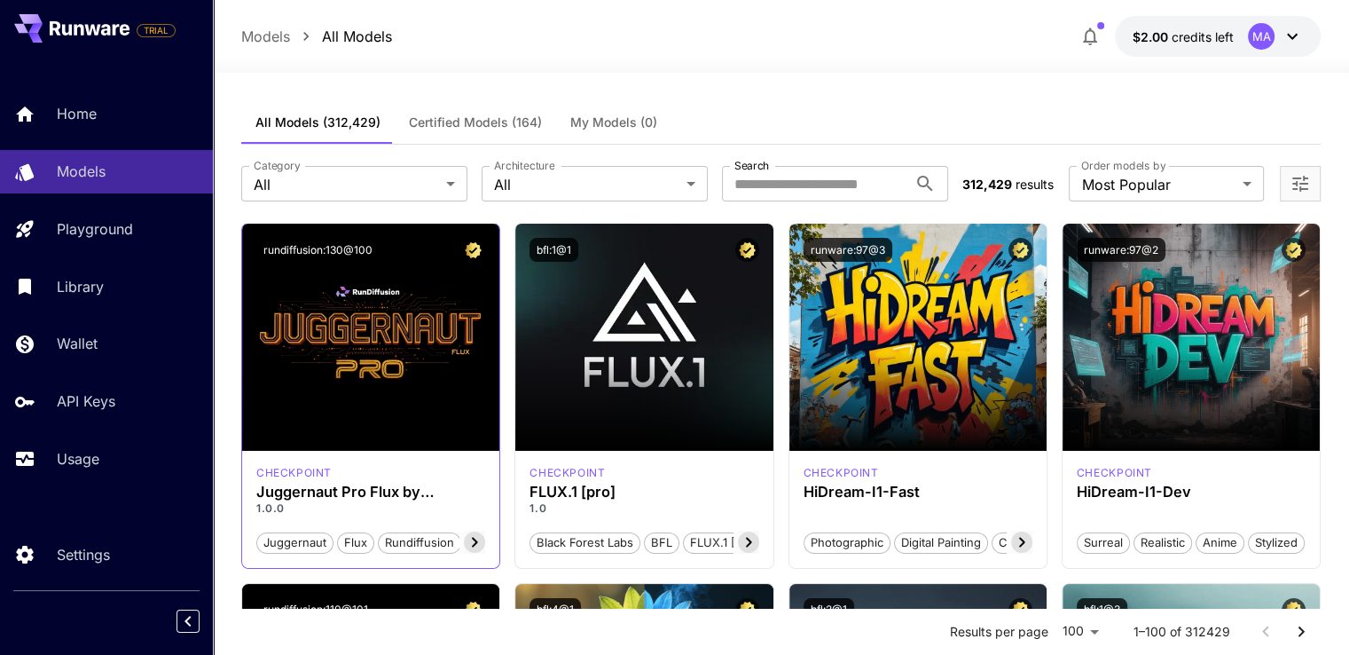
click at [479, 546] on icon at bounding box center [474, 541] width 21 height 21
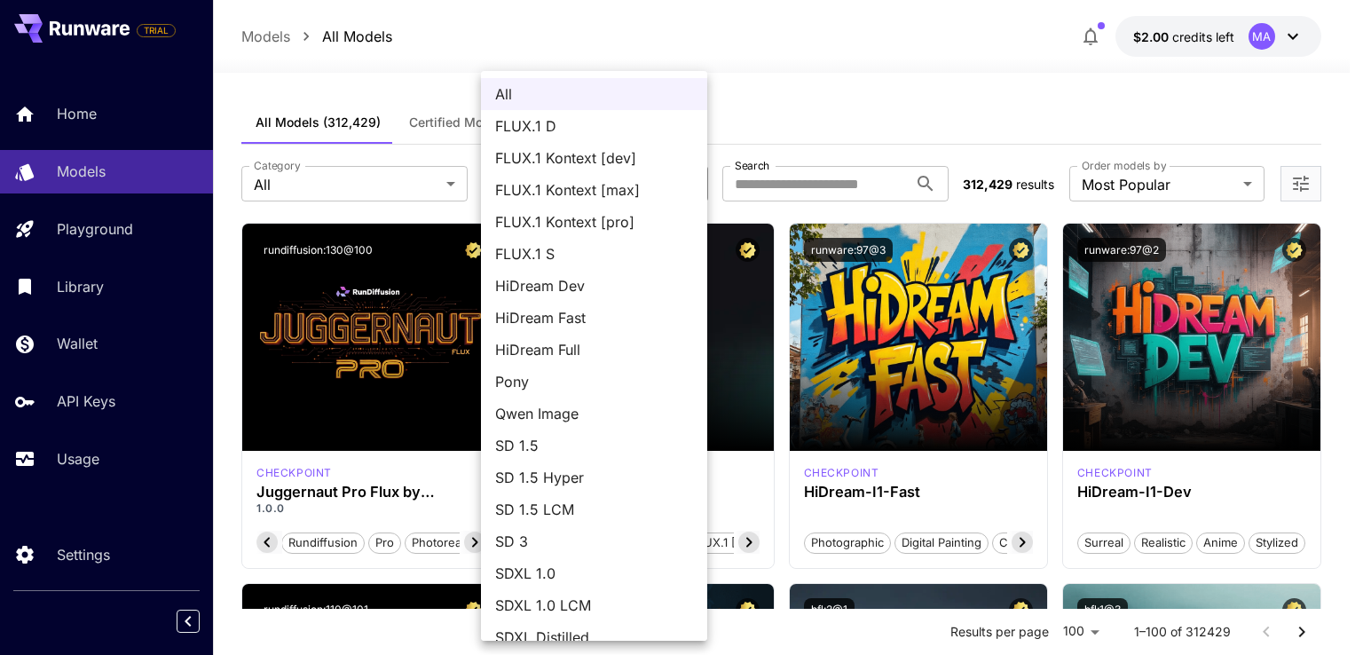
click at [905, 82] on div at bounding box center [681, 327] width 1363 height 655
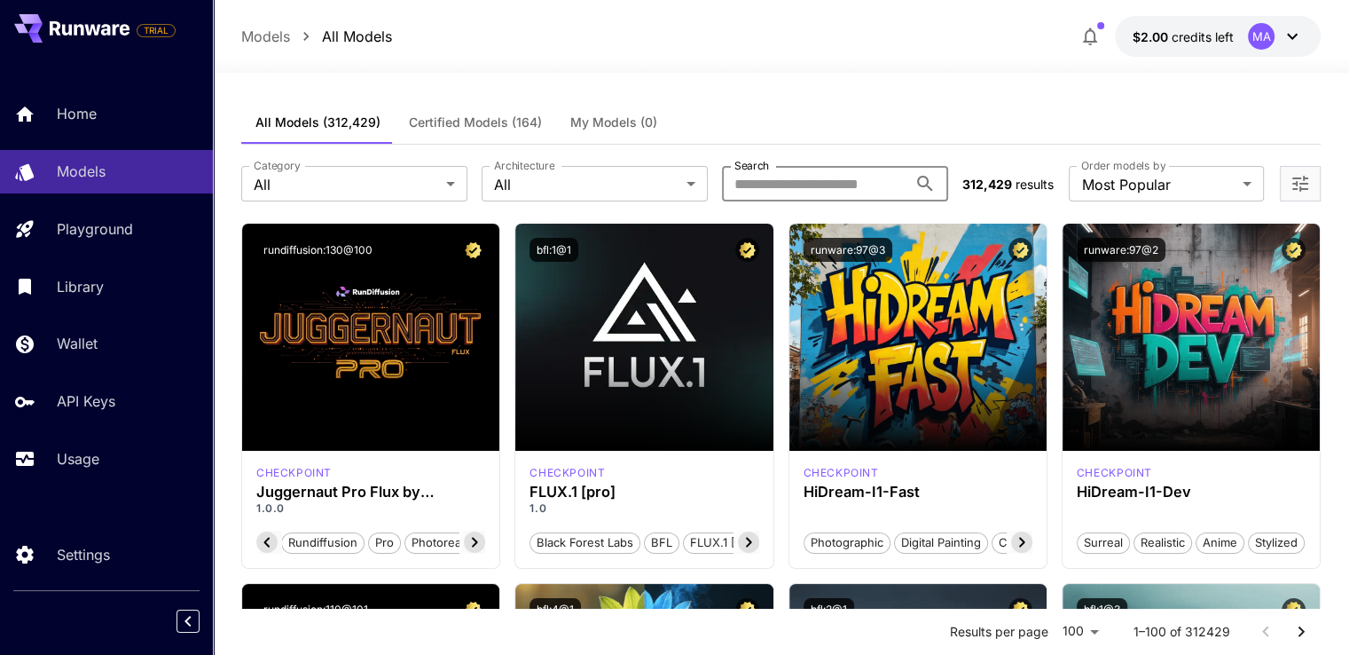
click at [859, 187] on input "Search" at bounding box center [814, 183] width 185 height 35
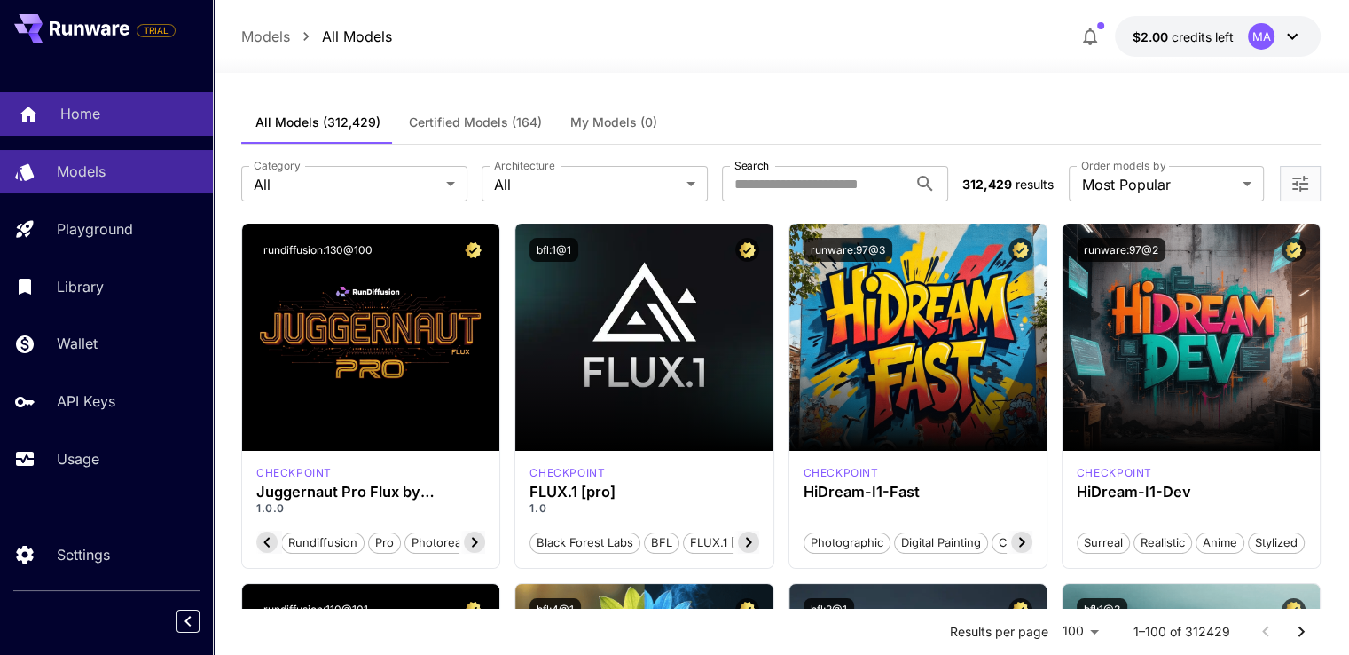
click at [110, 118] on div "Home" at bounding box center [129, 113] width 138 height 21
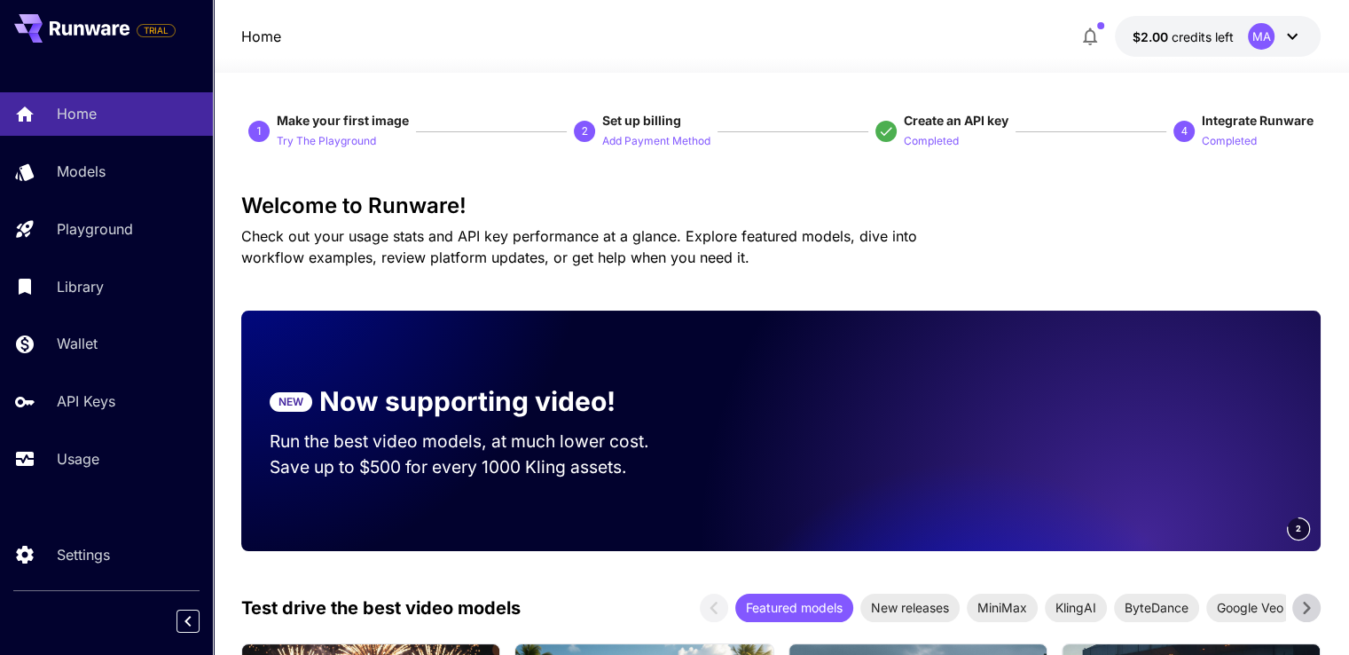
click at [1297, 37] on icon at bounding box center [1292, 36] width 21 height 21
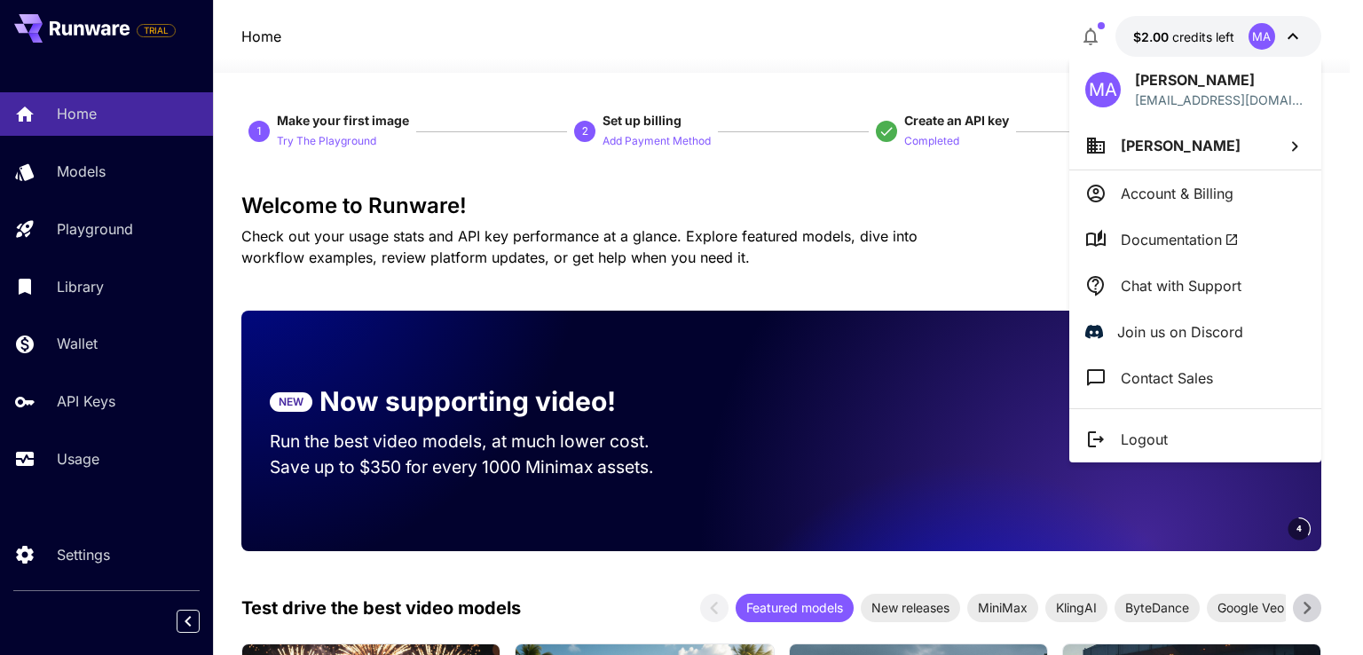
click at [1179, 190] on p "Account & Billing" at bounding box center [1176, 193] width 113 height 21
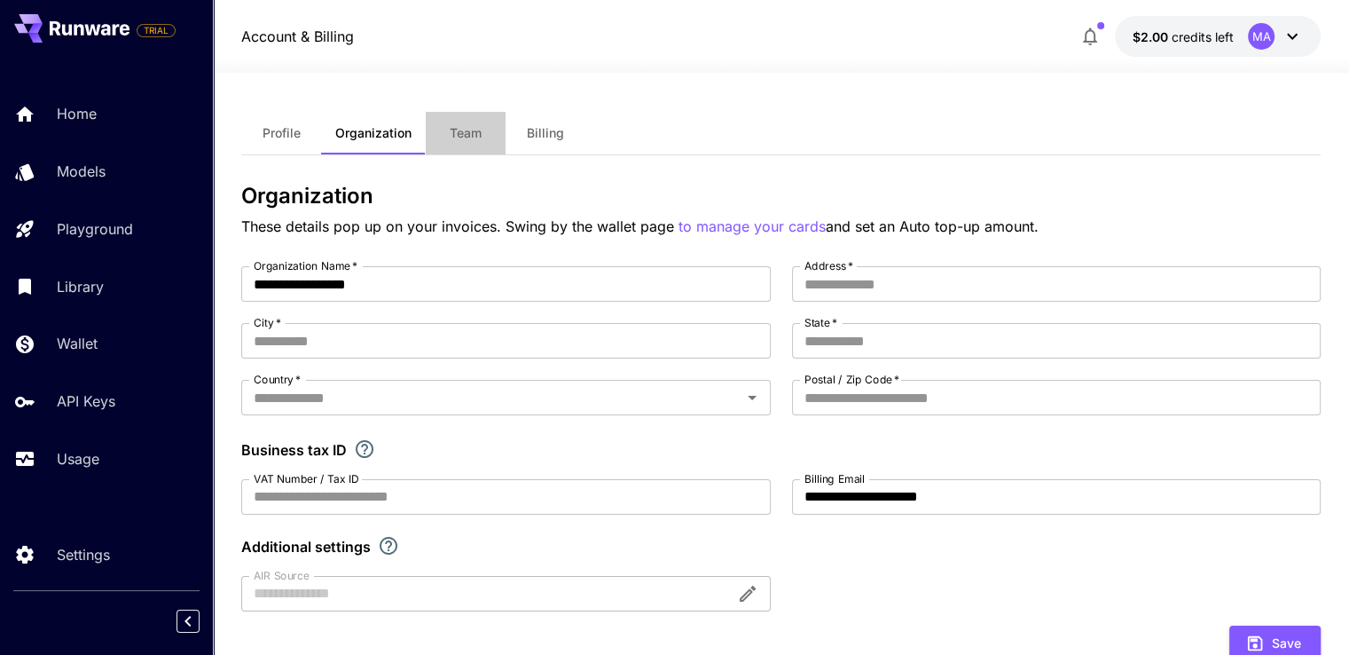
click at [453, 132] on span "Team" at bounding box center [466, 133] width 32 height 16
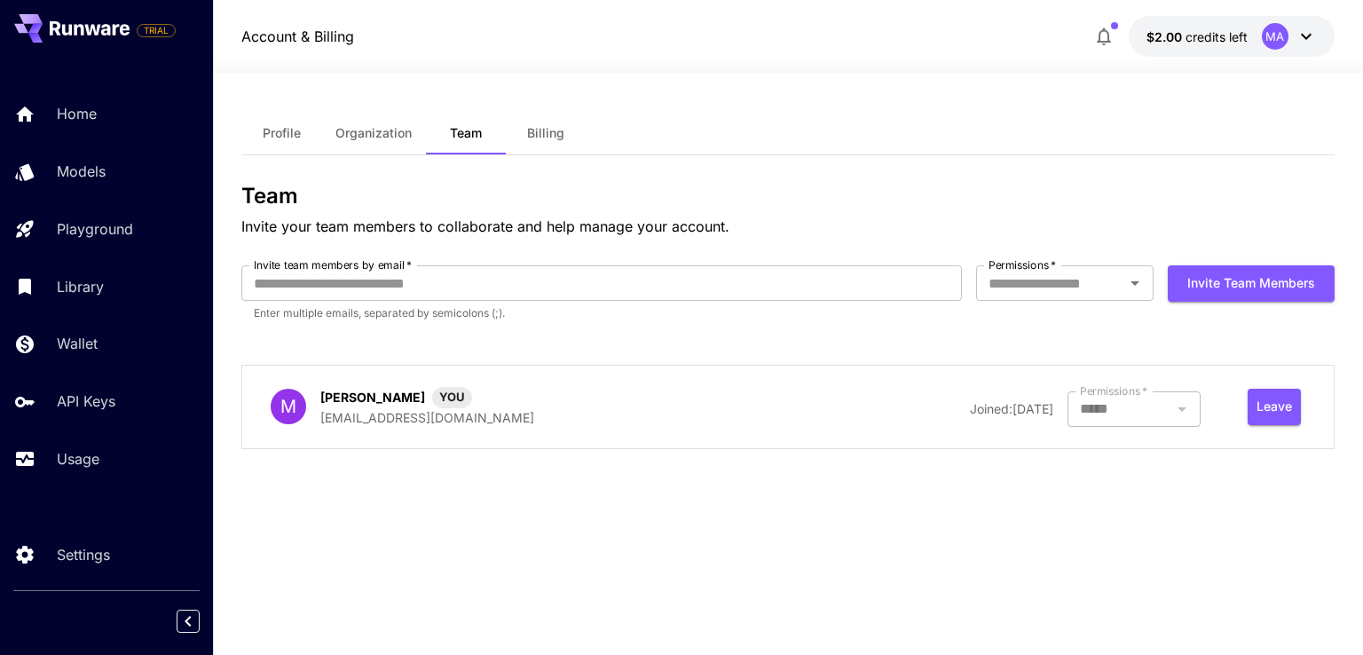
click at [538, 123] on button "Billing" at bounding box center [546, 133] width 80 height 43
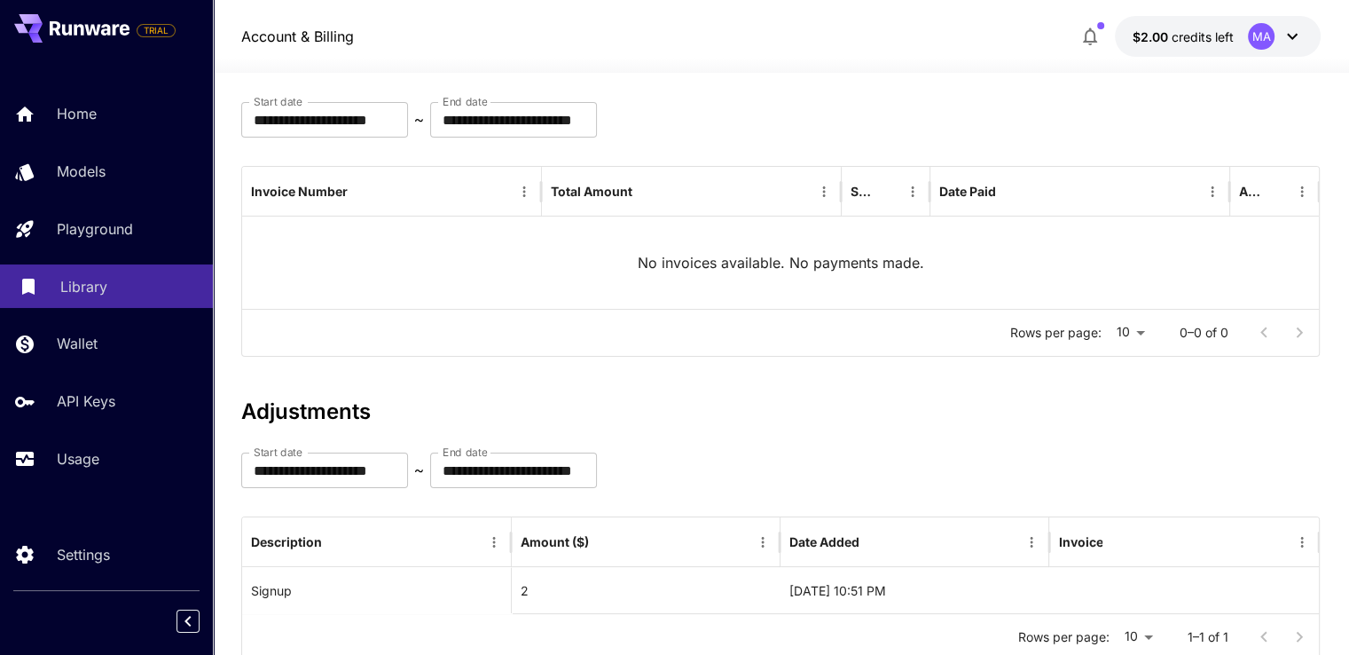
scroll to position [105, 0]
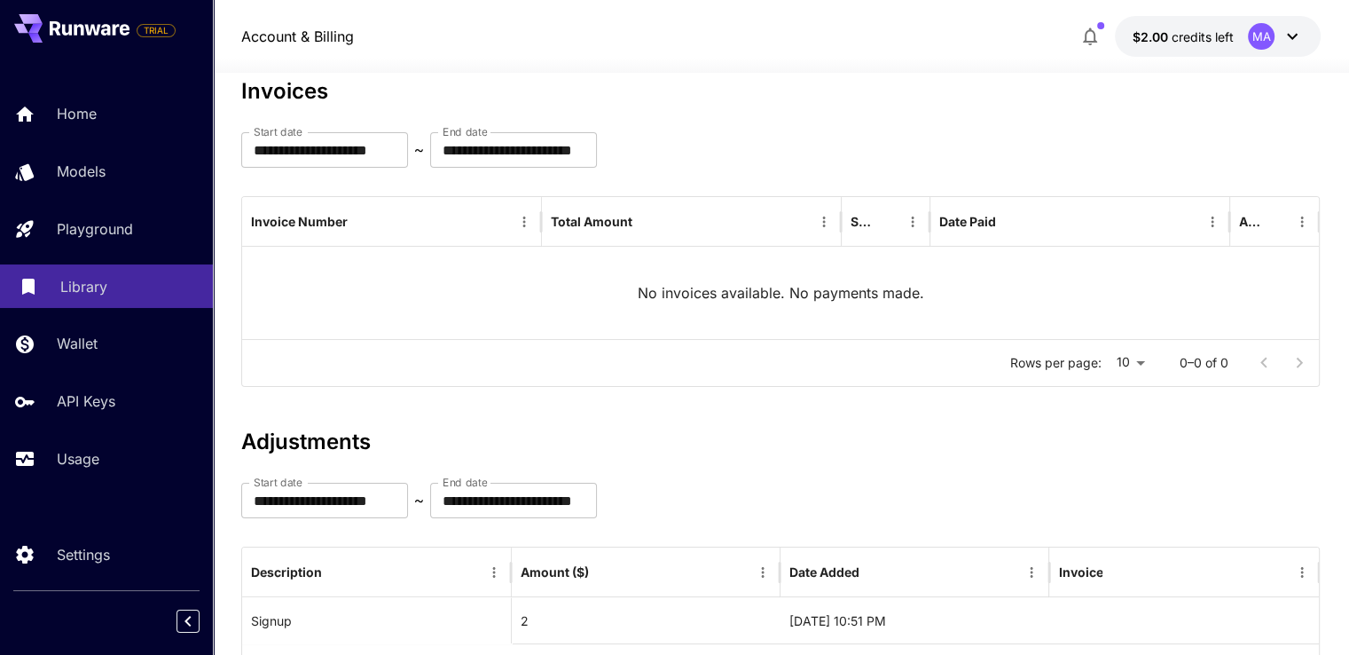
click at [99, 290] on p "Library" at bounding box center [83, 286] width 47 height 21
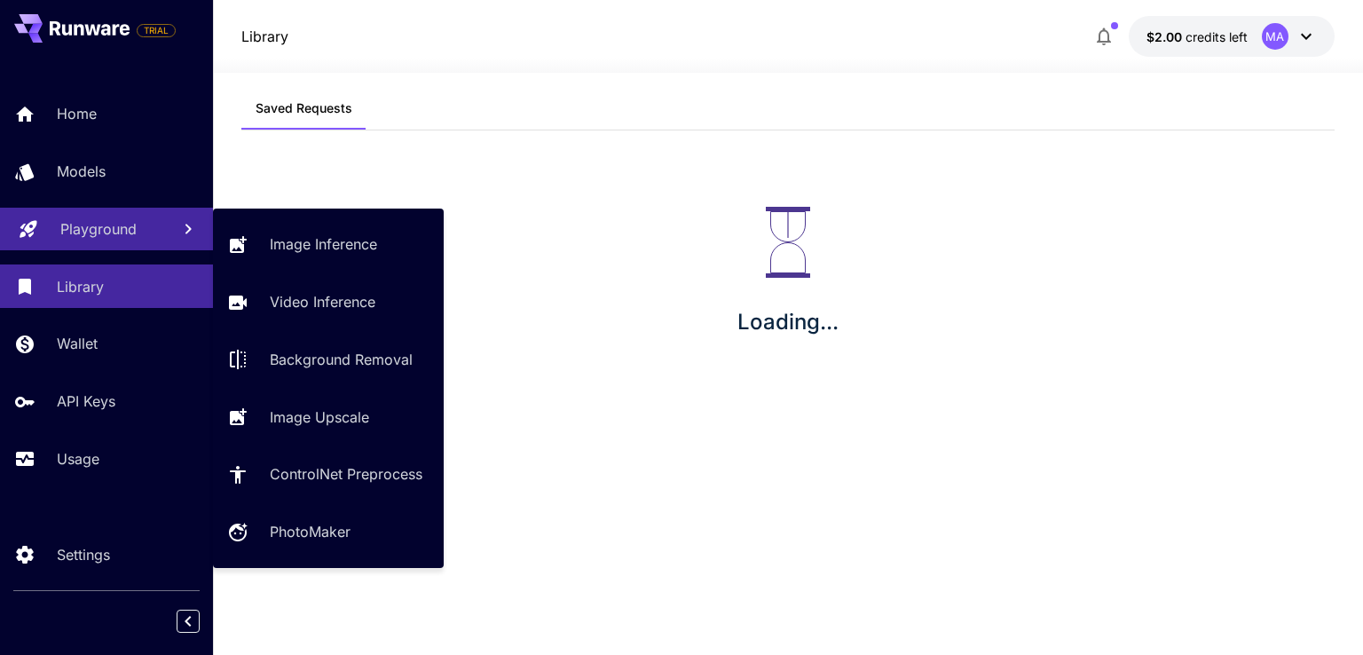
click at [71, 225] on p "Playground" at bounding box center [98, 228] width 76 height 21
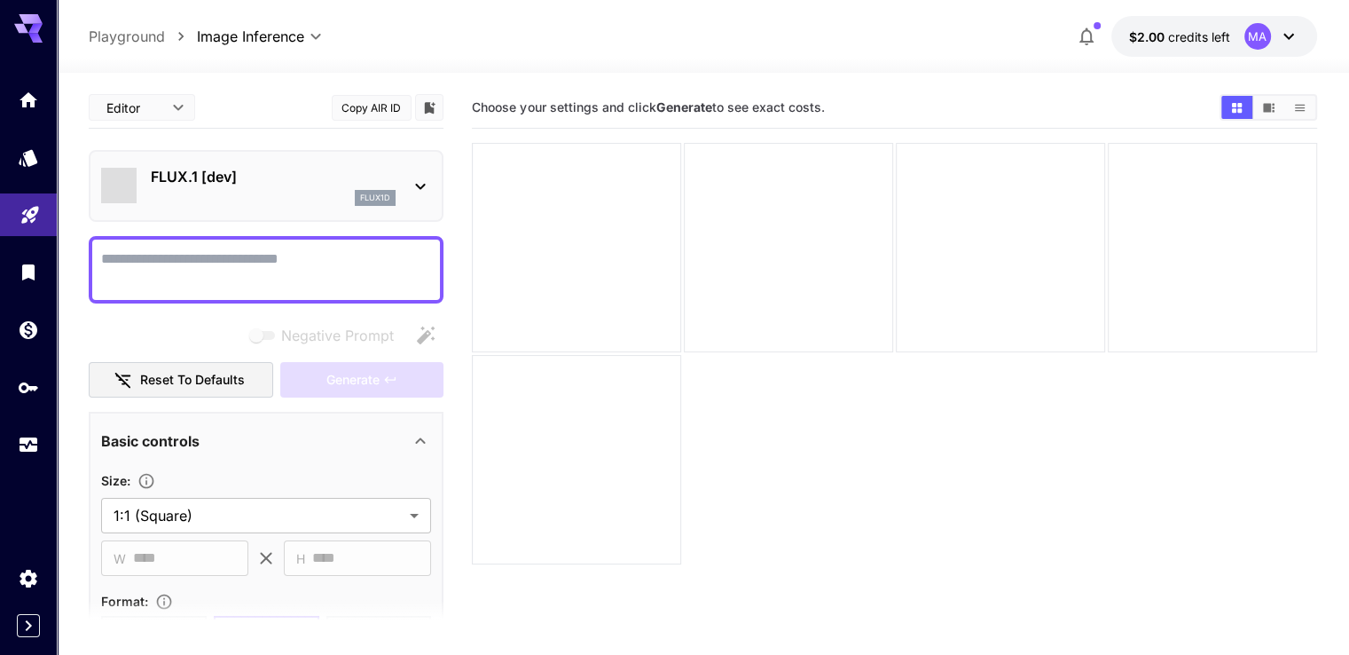
click at [405, 200] on div "FLUX.1 [dev] flux1d" at bounding box center [266, 186] width 330 height 54
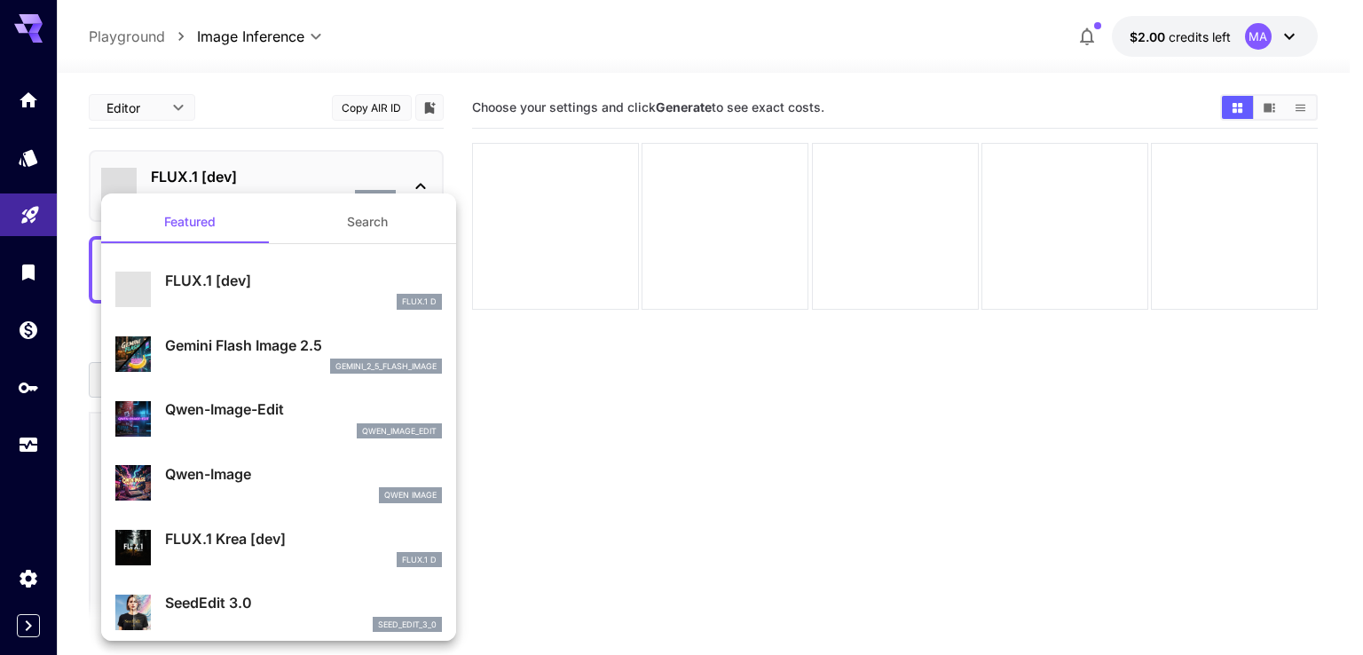
click at [415, 163] on div at bounding box center [681, 327] width 1363 height 655
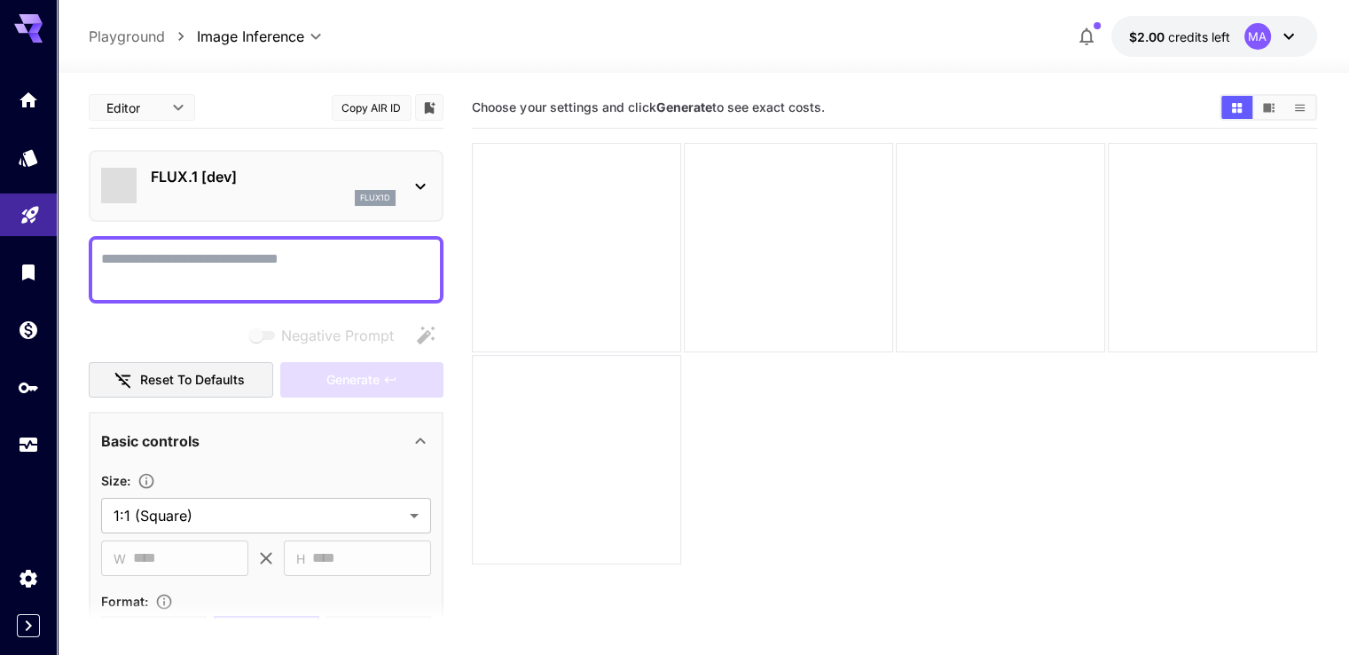
click at [416, 188] on icon at bounding box center [420, 186] width 21 height 21
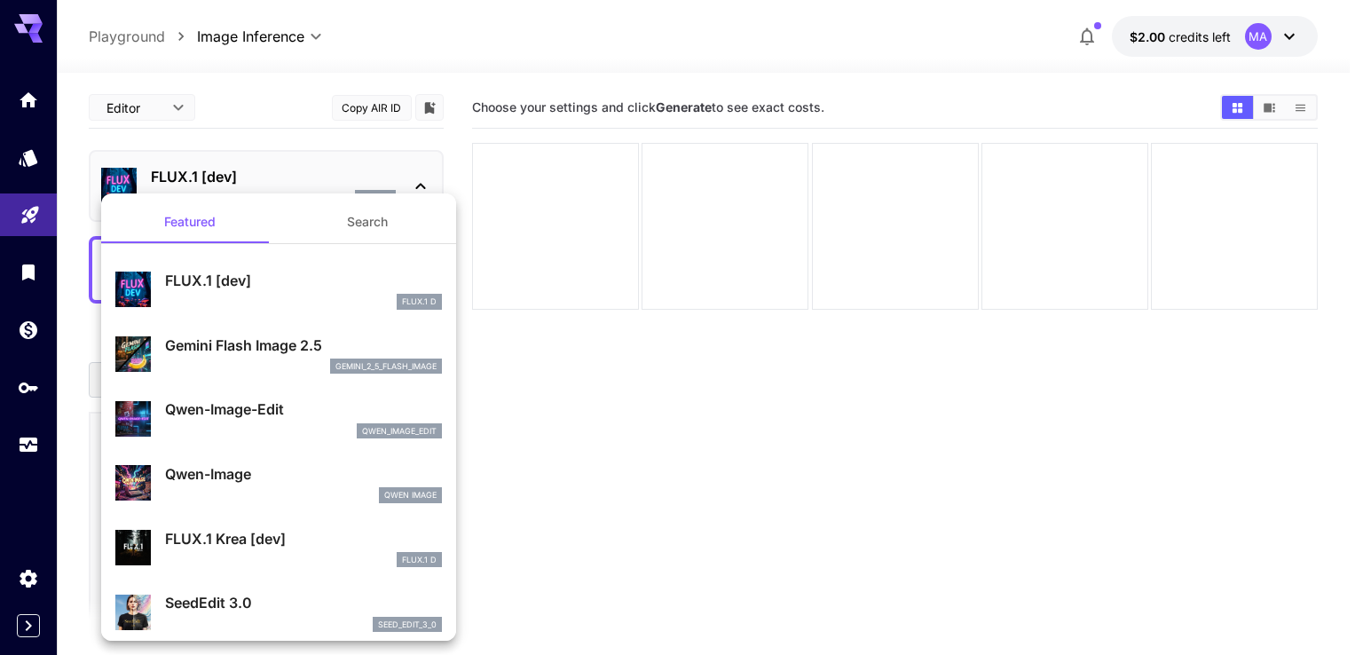
click at [644, 51] on div at bounding box center [681, 327] width 1363 height 655
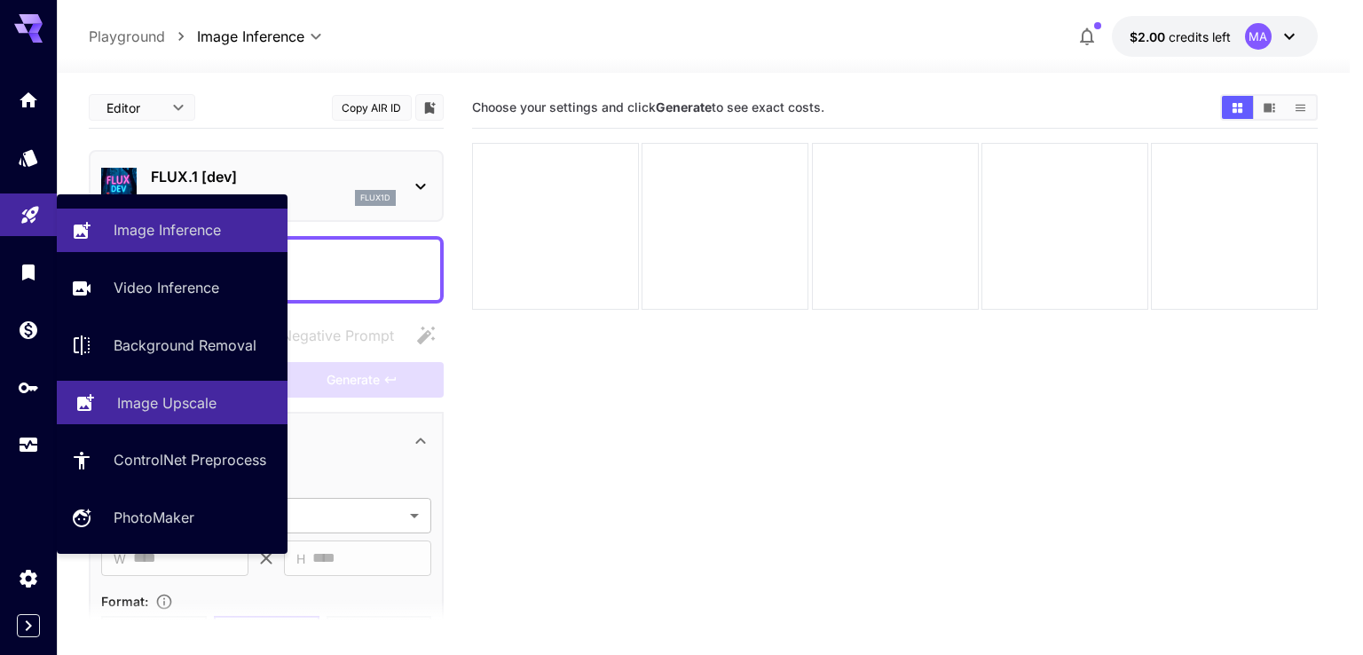
click at [213, 402] on p "Image Upscale" at bounding box center [166, 402] width 99 height 21
type input "**********"
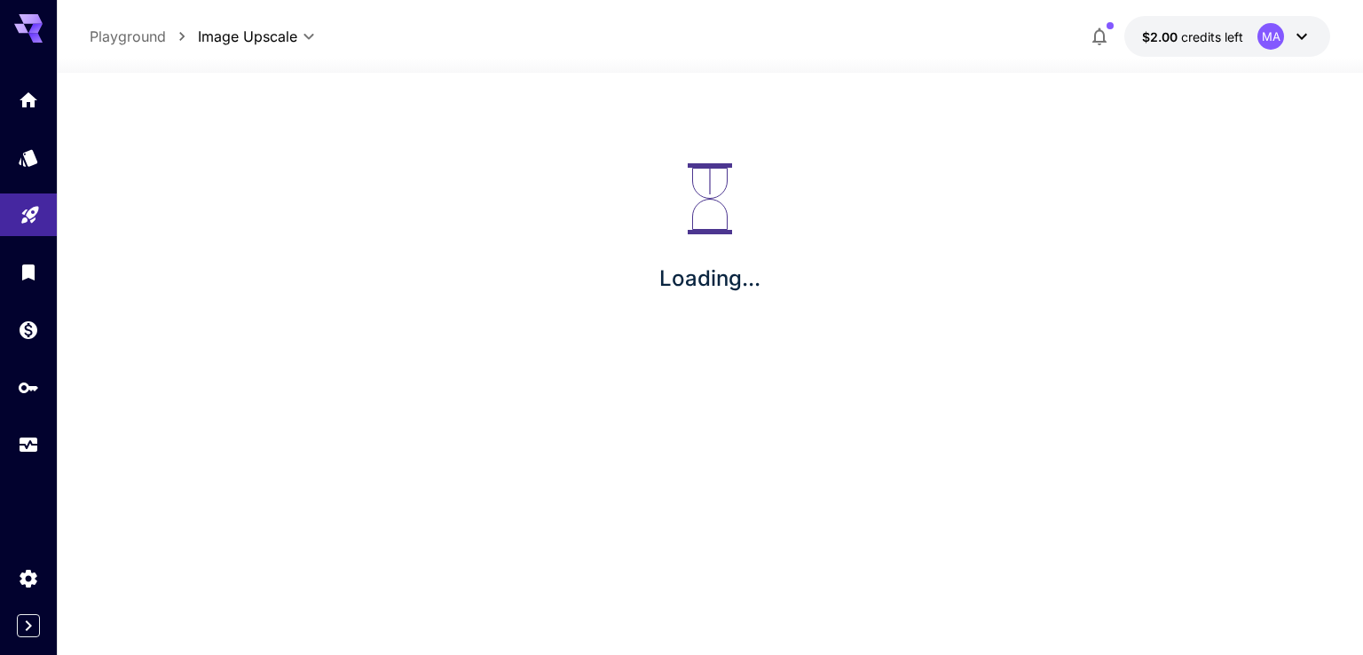
click at [177, 318] on p "Image Upscale" at bounding box center [139, 311] width 75 height 12
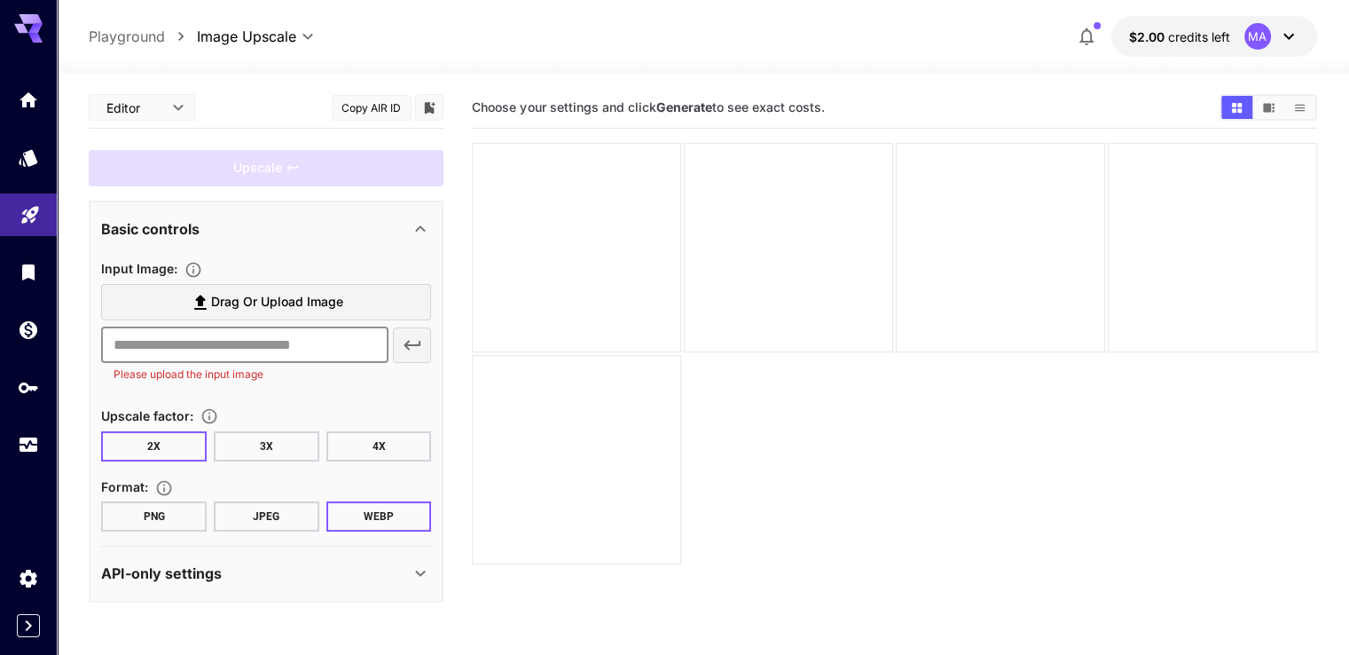
click at [316, 337] on input "text" at bounding box center [244, 344] width 287 height 35
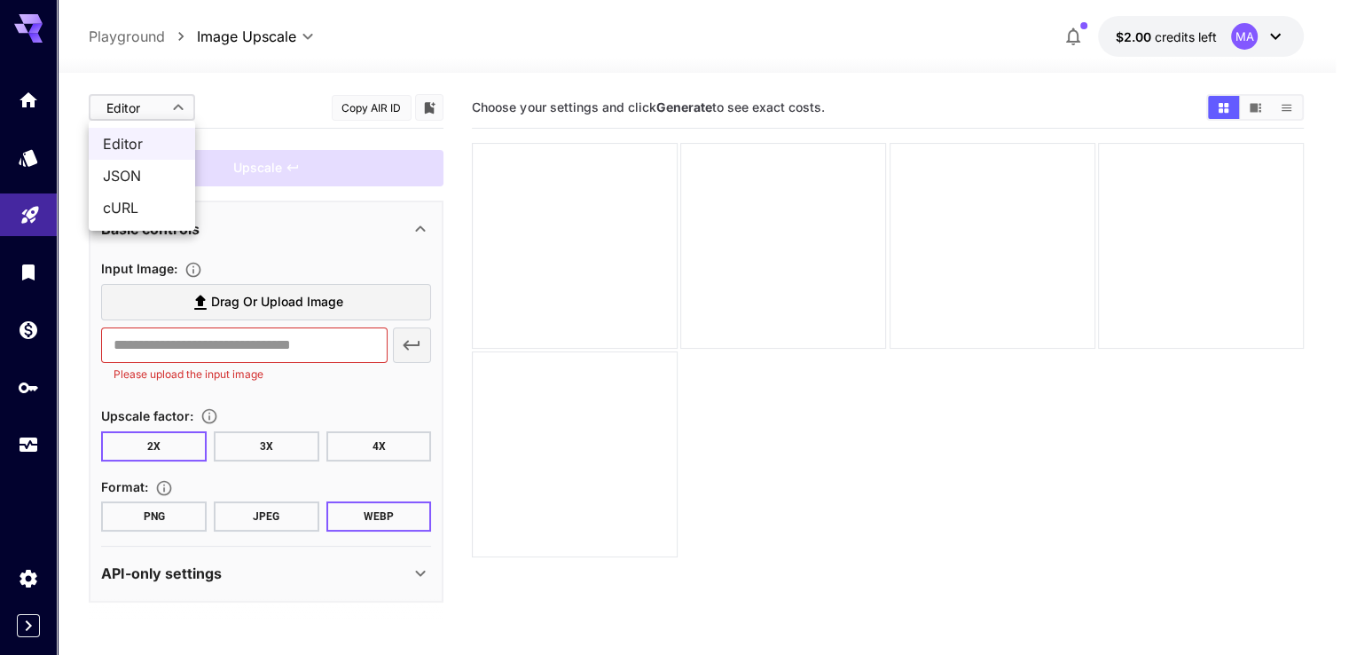
click at [142, 113] on body "**********" at bounding box center [674, 397] width 1349 height 795
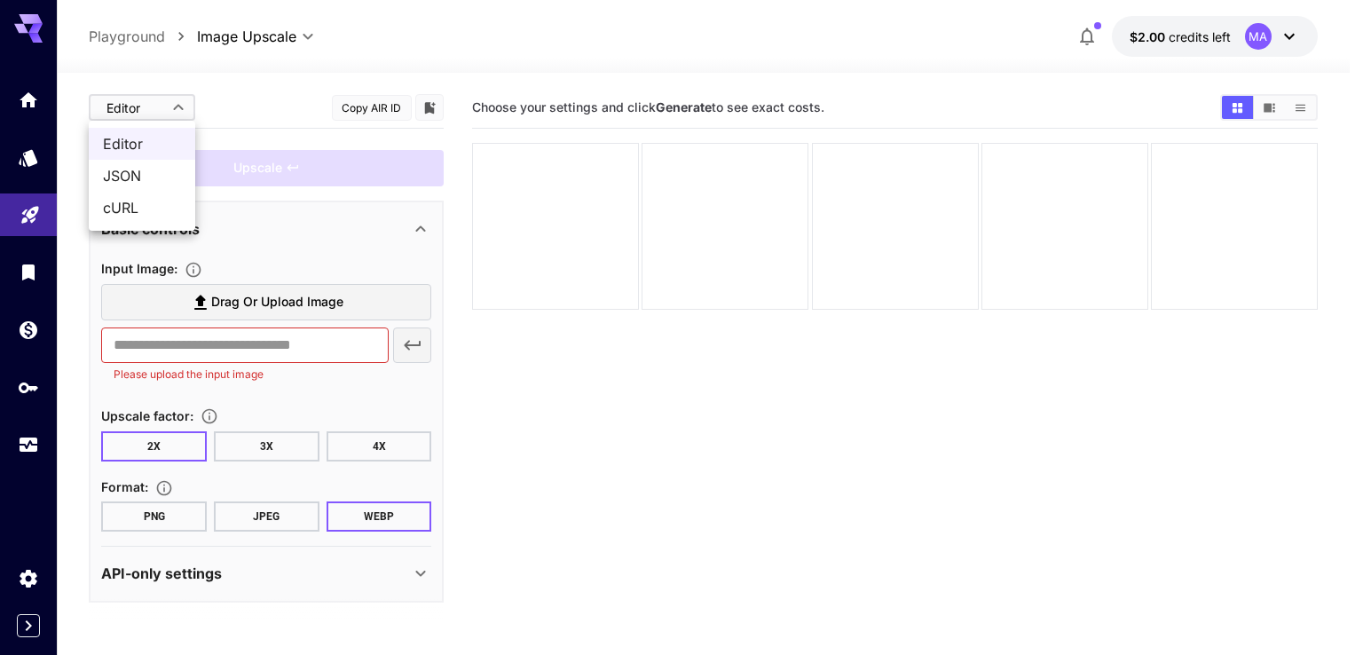
click at [256, 90] on div at bounding box center [681, 327] width 1363 height 655
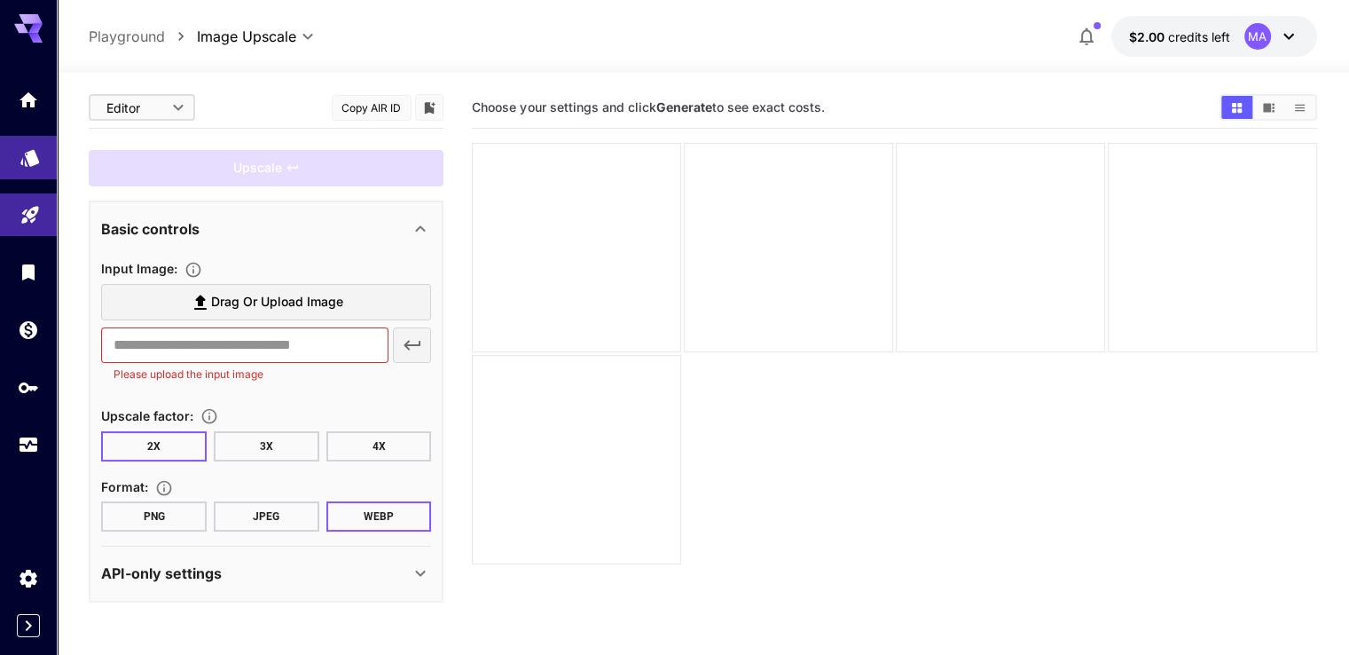
click at [35, 160] on icon "Models" at bounding box center [29, 152] width 19 height 17
